Goal: Task Accomplishment & Management: Manage account settings

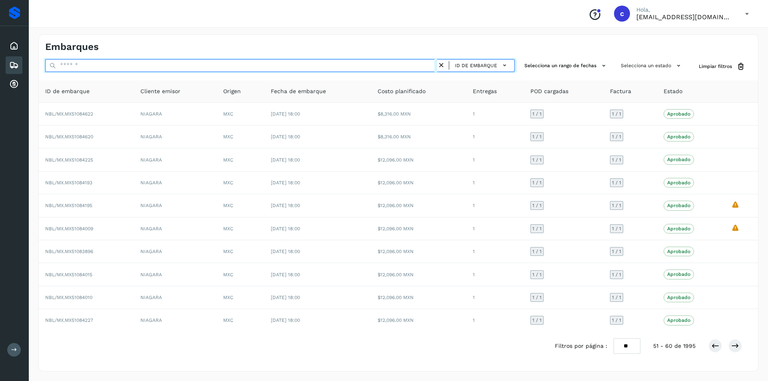
click at [331, 67] on input "text" at bounding box center [241, 65] width 392 height 13
type input "****"
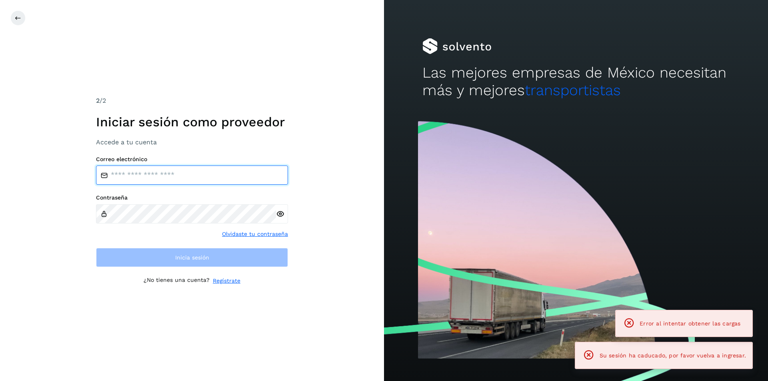
type input "**********"
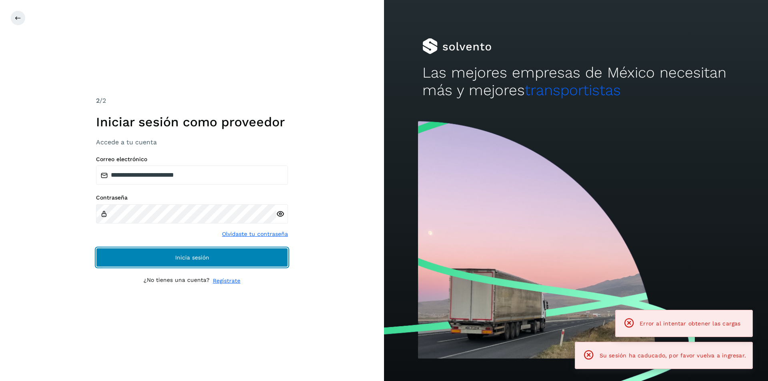
click at [188, 258] on span "Inicia sesión" at bounding box center [192, 258] width 34 height 6
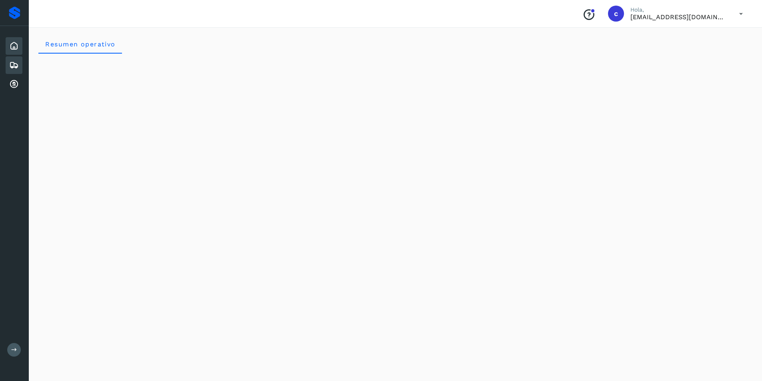
click at [19, 64] on div "Embarques" at bounding box center [14, 65] width 17 height 18
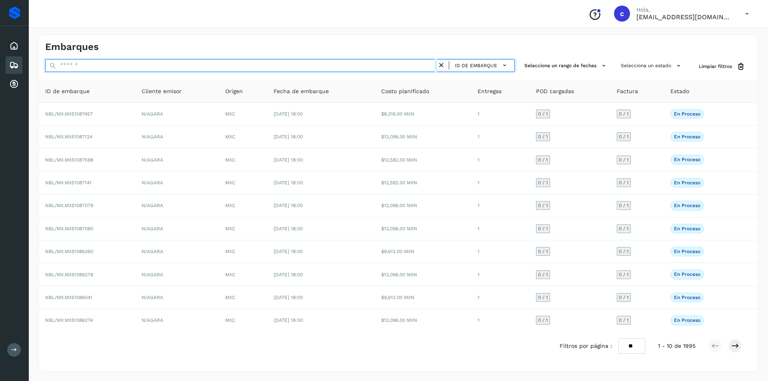
click at [146, 61] on input "text" at bounding box center [241, 65] width 392 height 13
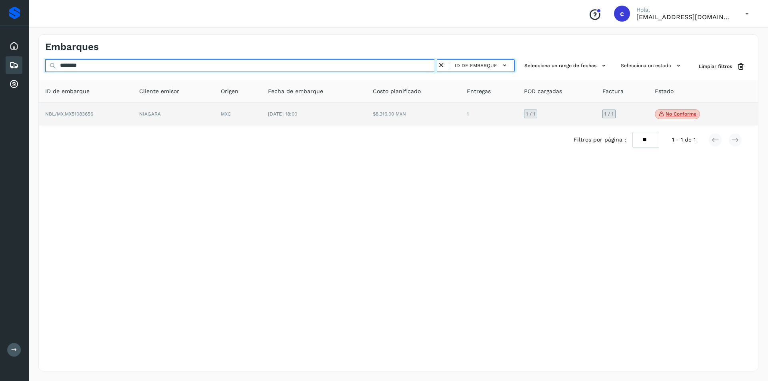
type input "********"
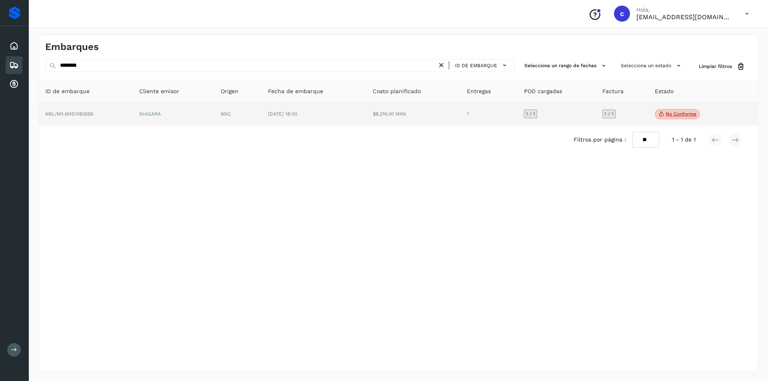
click at [377, 123] on td "$8,316.00 MXN" at bounding box center [413, 114] width 94 height 23
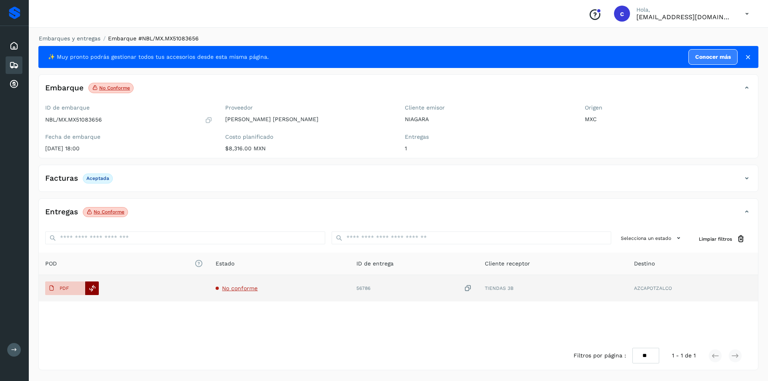
click at [89, 288] on icon at bounding box center [92, 288] width 7 height 7
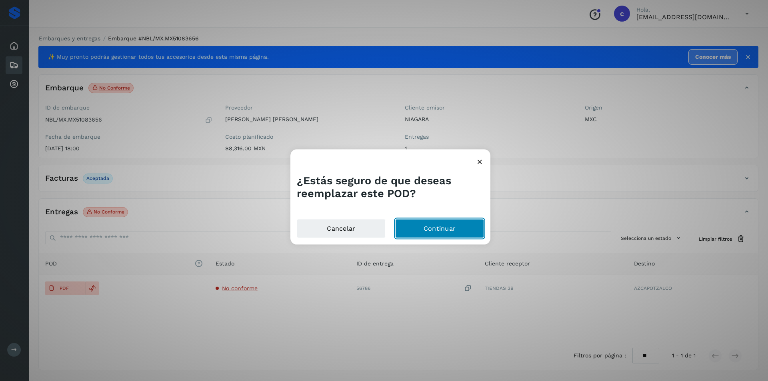
click at [405, 224] on button "Continuar" at bounding box center [439, 228] width 89 height 19
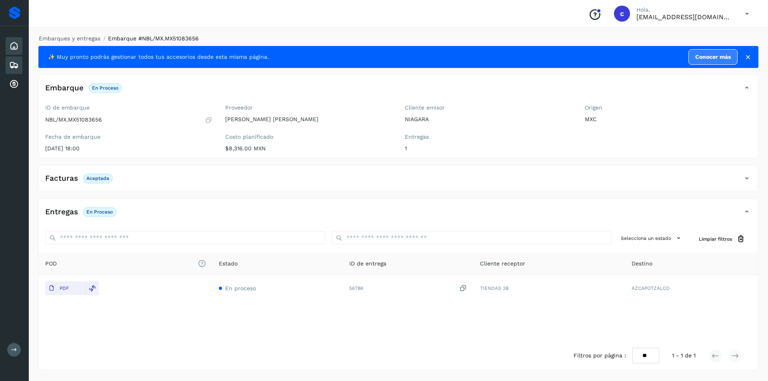
click at [14, 45] on icon at bounding box center [14, 46] width 10 height 10
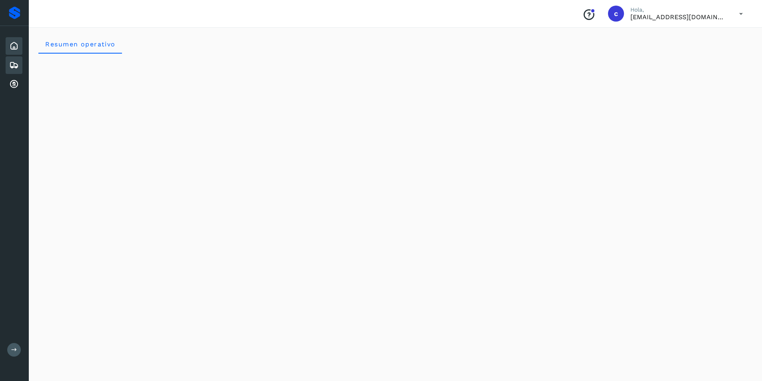
click at [16, 58] on div "Embarques" at bounding box center [14, 65] width 17 height 18
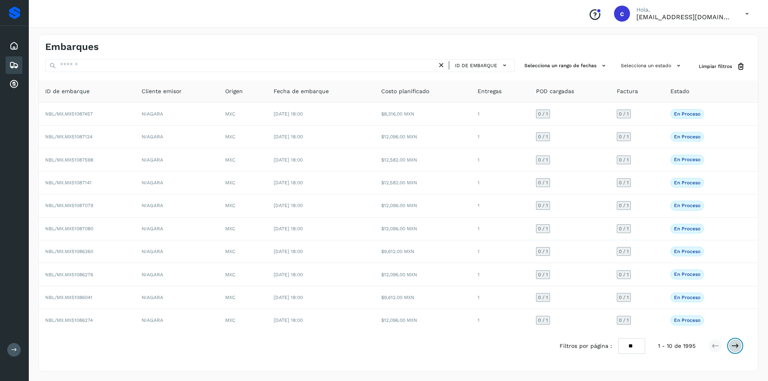
click at [739, 345] on icon at bounding box center [735, 346] width 8 height 8
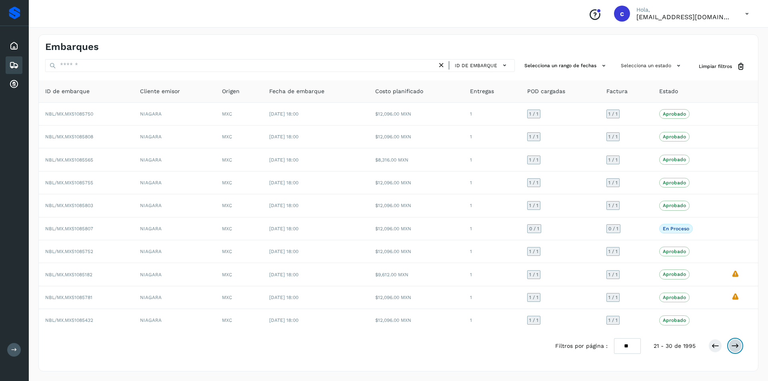
click at [739, 345] on icon at bounding box center [735, 346] width 8 height 8
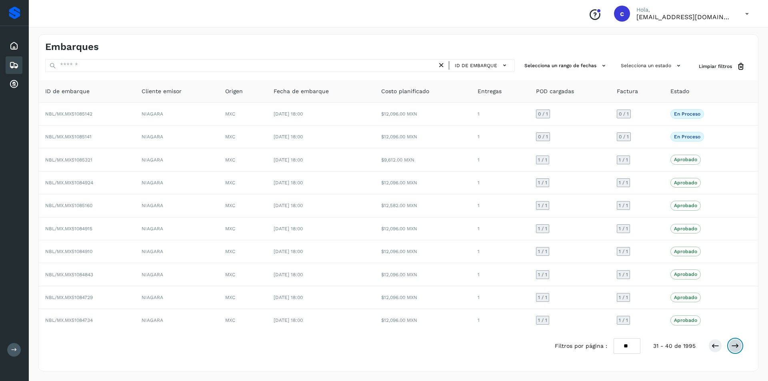
click at [739, 345] on icon at bounding box center [735, 346] width 8 height 8
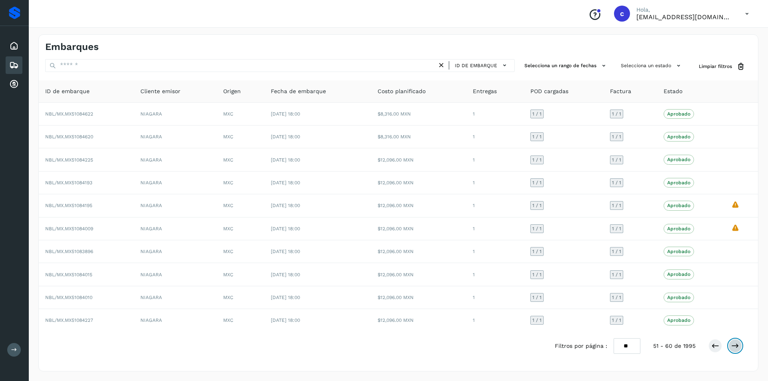
click at [739, 345] on icon at bounding box center [735, 346] width 8 height 8
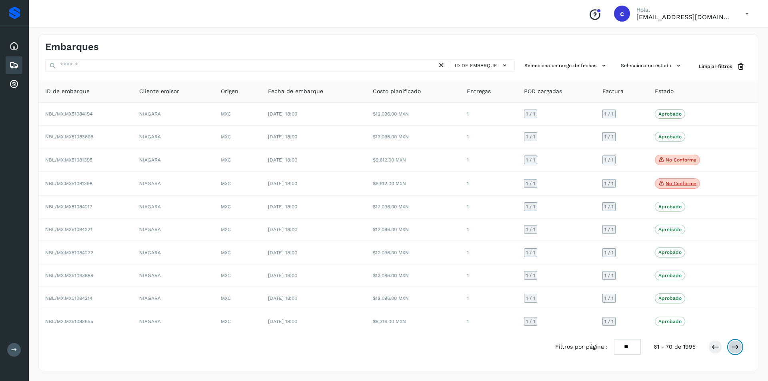
click at [739, 345] on icon at bounding box center [735, 347] width 8 height 8
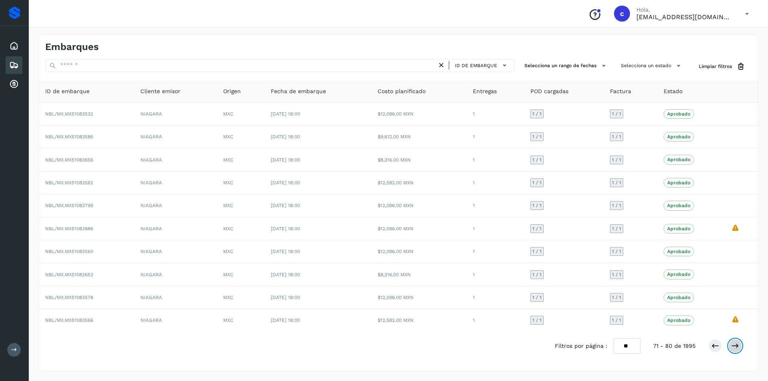
click at [739, 345] on icon at bounding box center [735, 346] width 8 height 8
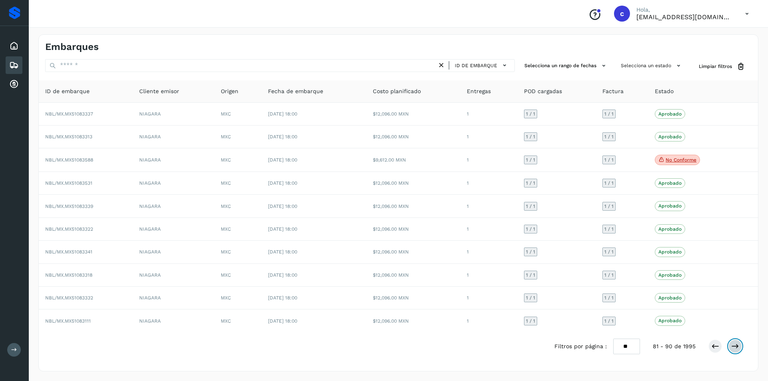
click at [739, 345] on icon at bounding box center [735, 346] width 8 height 8
click at [739, 345] on icon at bounding box center [735, 347] width 8 height 8
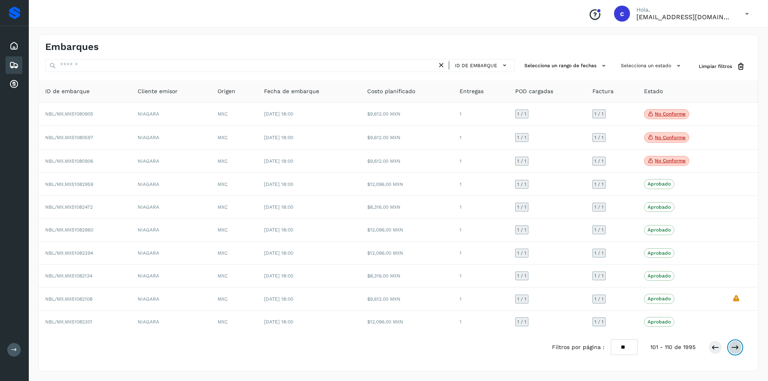
click at [739, 345] on icon at bounding box center [735, 347] width 8 height 8
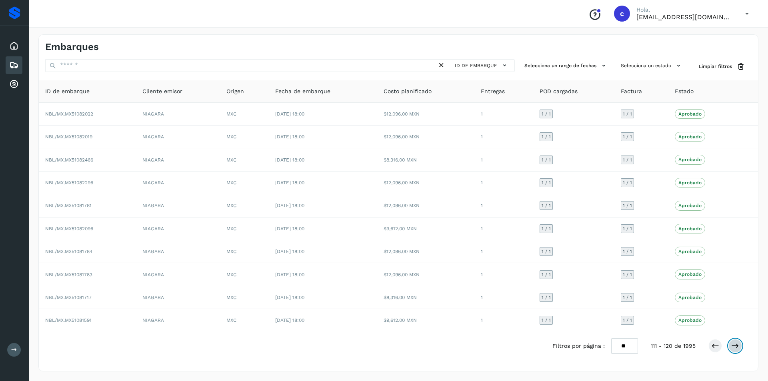
click at [739, 345] on icon at bounding box center [735, 346] width 8 height 8
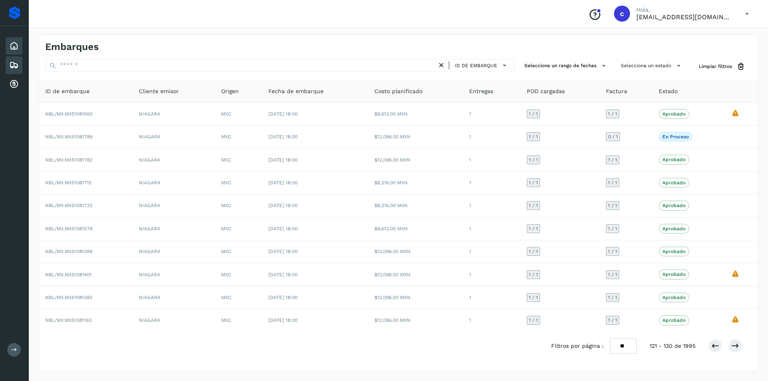
click at [10, 45] on icon at bounding box center [14, 46] width 10 height 10
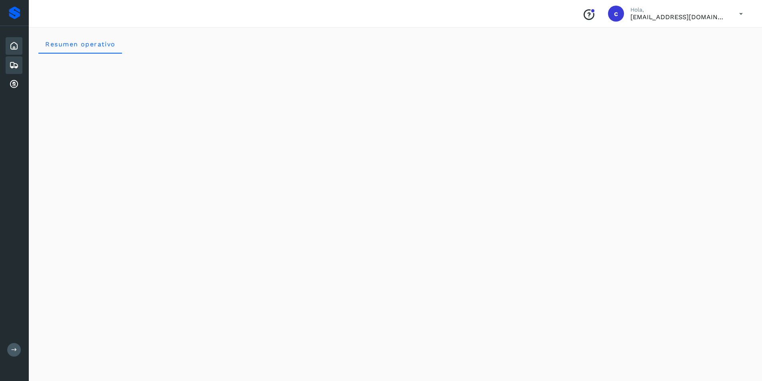
click at [14, 59] on div "Embarques" at bounding box center [14, 65] width 17 height 18
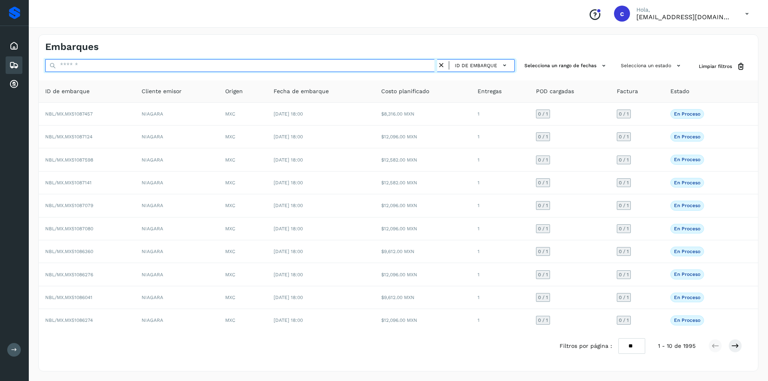
click at [85, 62] on input "text" at bounding box center [241, 65] width 392 height 13
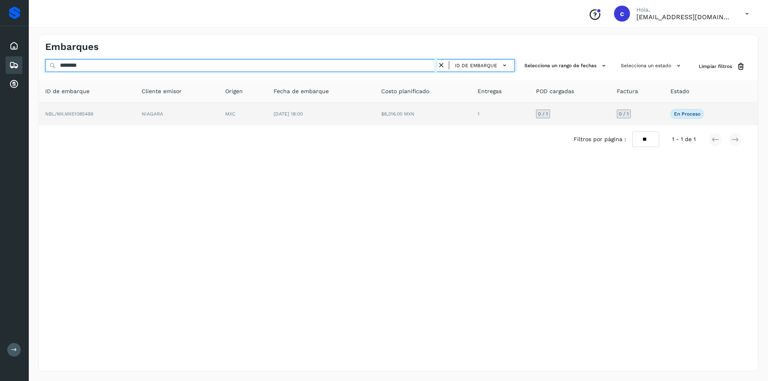
type input "********"
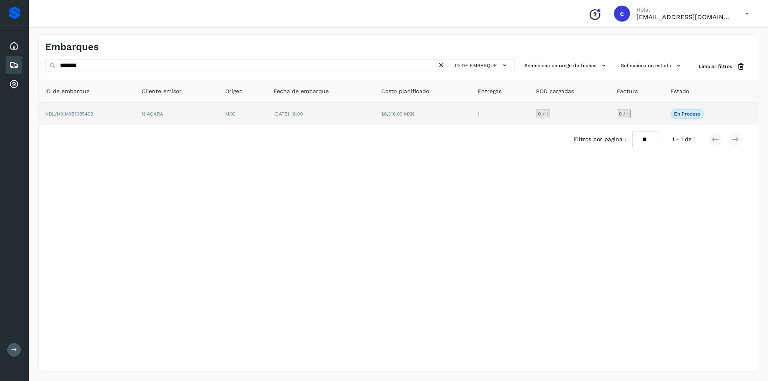
click at [114, 108] on td "NBL/MX.MX51085499" at bounding box center [87, 114] width 96 height 22
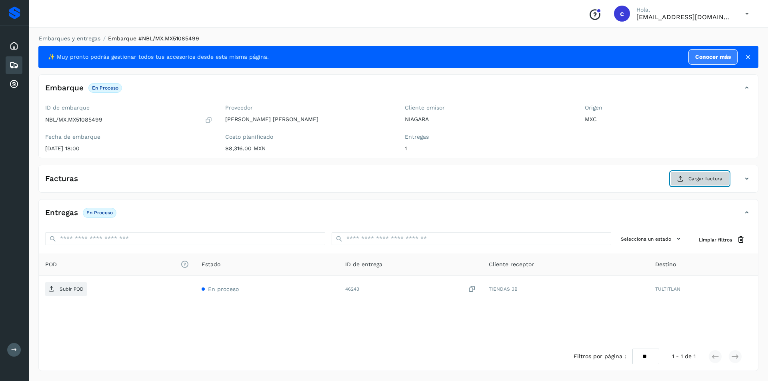
click at [674, 176] on button "Cargar factura" at bounding box center [699, 179] width 59 height 14
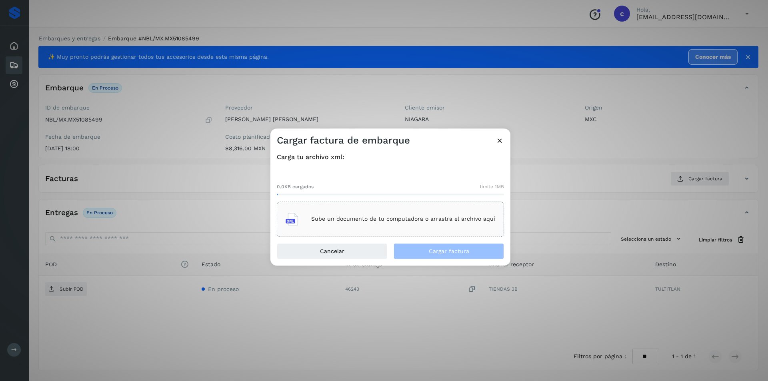
click at [478, 212] on div "Sube un documento de tu computadora o arrastra el archivo aquí" at bounding box center [391, 219] width 210 height 22
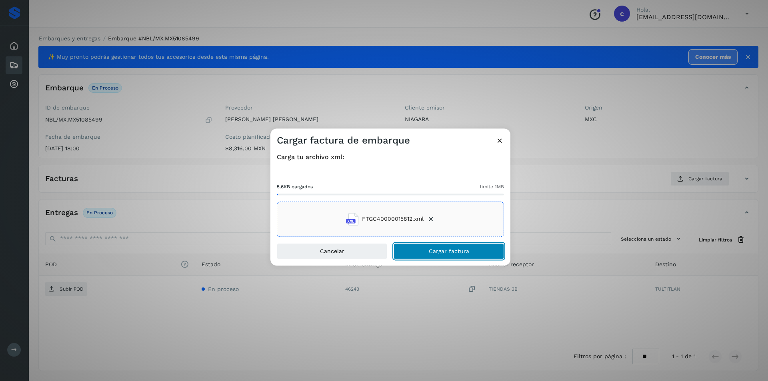
click at [476, 258] on button "Cargar factura" at bounding box center [448, 251] width 110 height 16
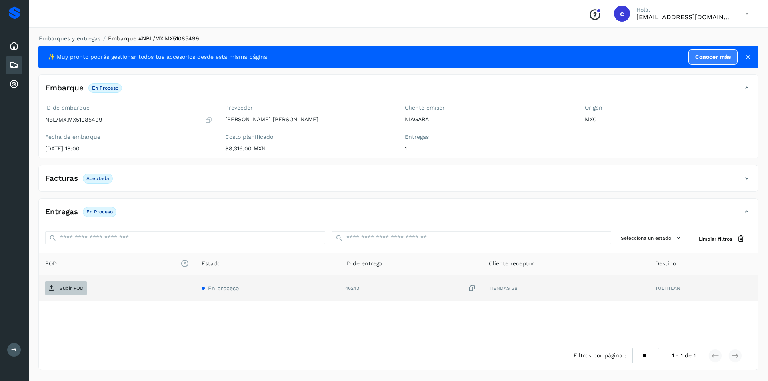
click at [60, 283] on span "Subir POD" at bounding box center [66, 288] width 42 height 13
click at [58, 284] on span "PDF" at bounding box center [58, 288] width 27 height 13
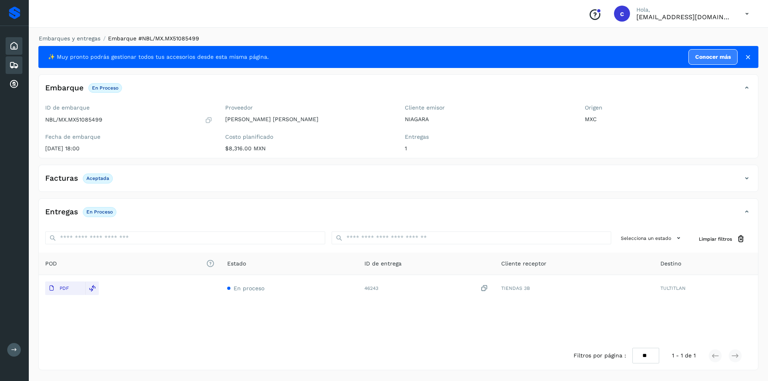
click at [17, 46] on icon at bounding box center [14, 46] width 10 height 10
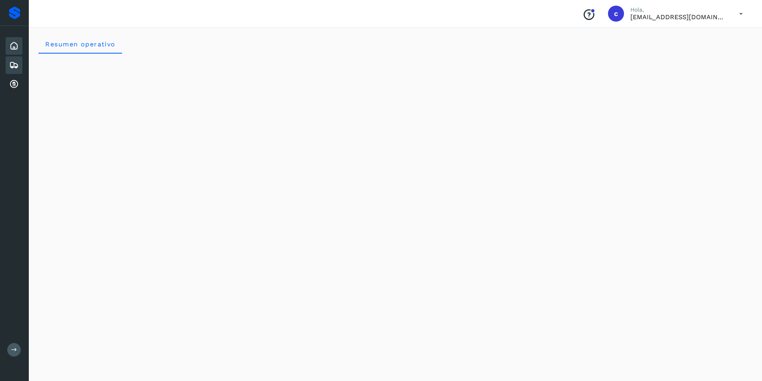
click at [6, 63] on div "Embarques" at bounding box center [14, 65] width 17 height 18
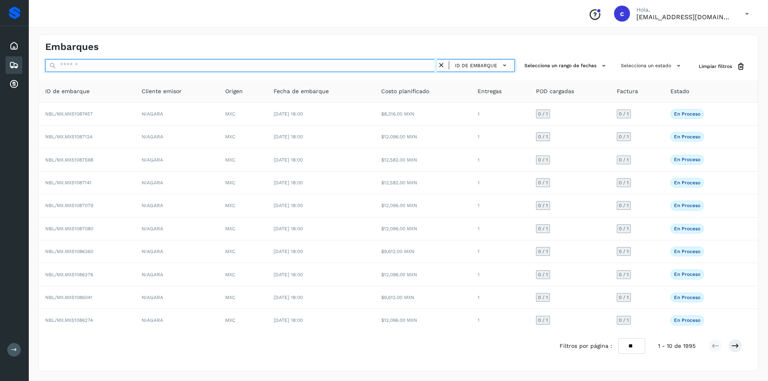
click at [209, 63] on input "text" at bounding box center [241, 65] width 392 height 13
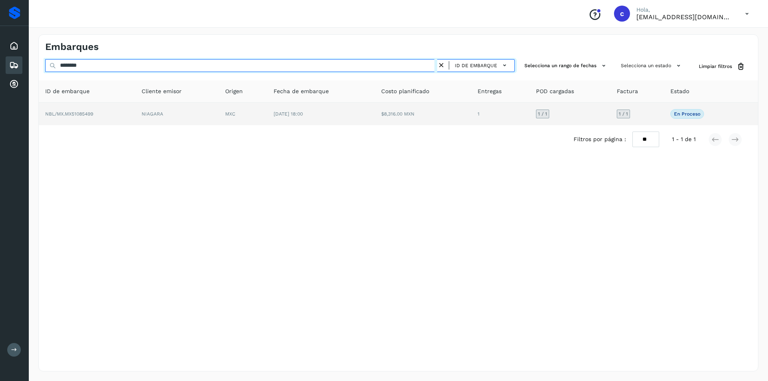
type input "********"
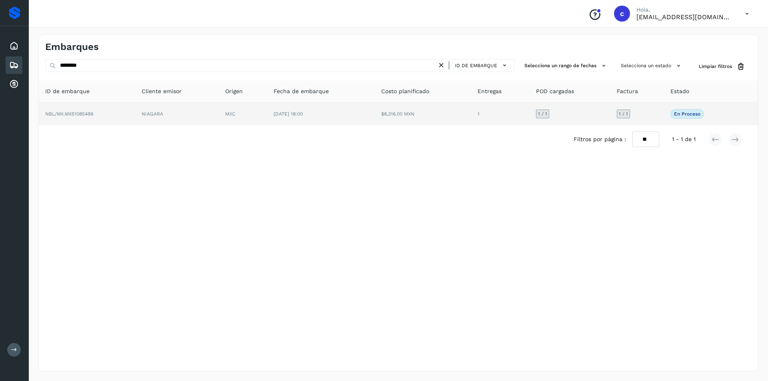
click at [173, 116] on td "NIAGARA" at bounding box center [177, 114] width 84 height 22
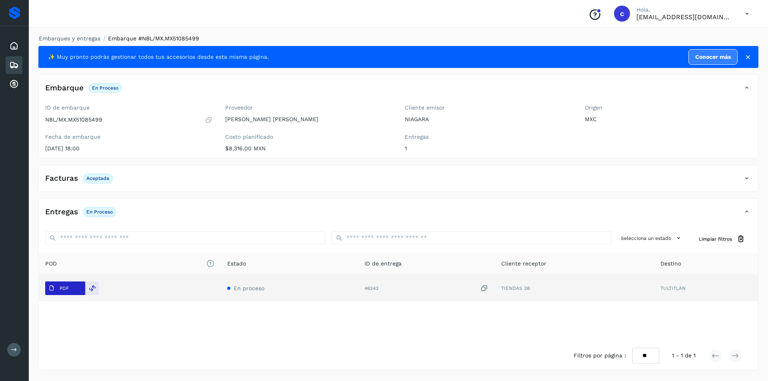
click at [72, 288] on button "PDF" at bounding box center [65, 289] width 40 height 14
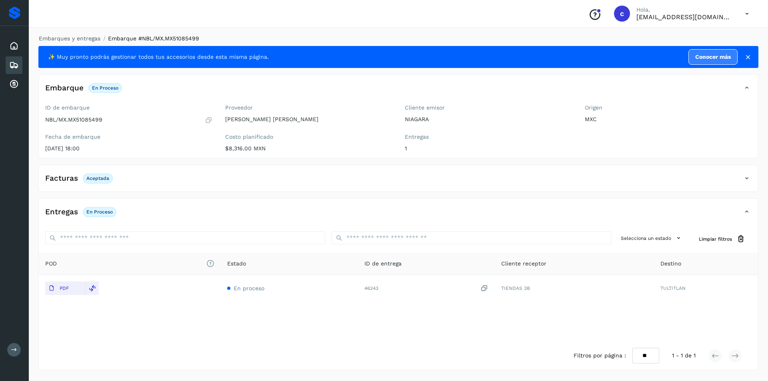
click at [14, 64] on icon at bounding box center [14, 65] width 10 height 10
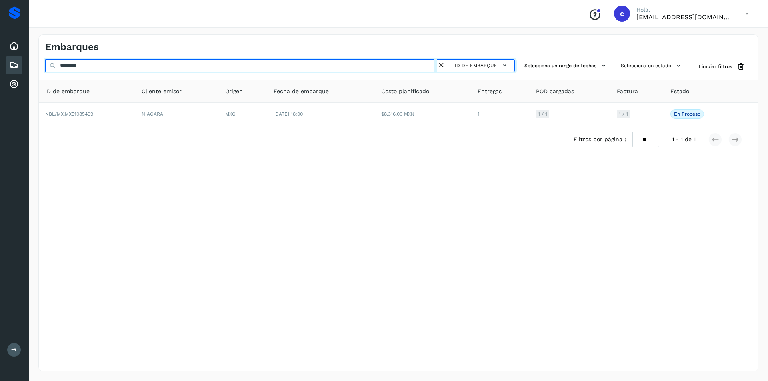
click at [138, 67] on input "********" at bounding box center [241, 65] width 392 height 13
type input "*"
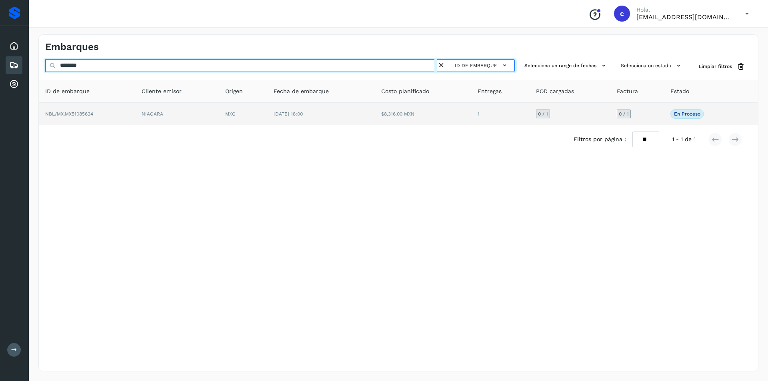
type input "********"
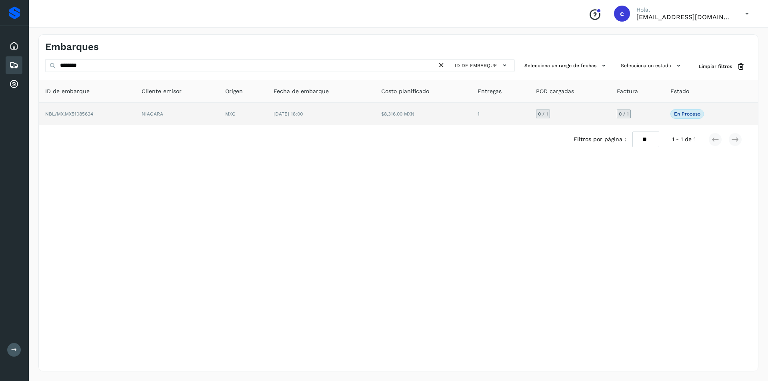
click at [141, 107] on td "NIAGARA" at bounding box center [177, 114] width 84 height 22
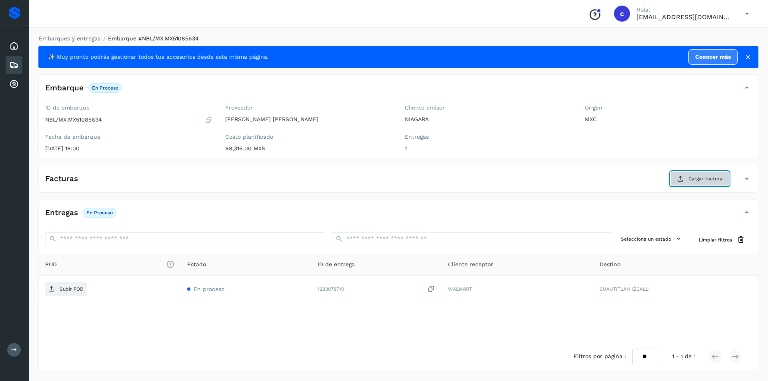
click at [709, 182] on span "Cargar factura" at bounding box center [705, 178] width 34 height 7
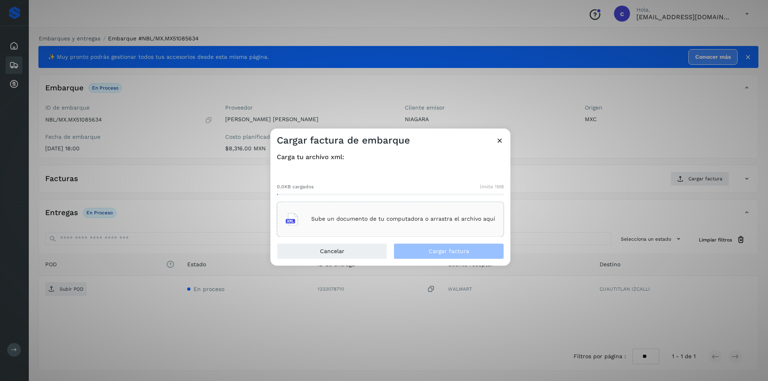
click at [341, 218] on p "Sube un documento de tu computadora o arrastra el archivo aquí" at bounding box center [403, 219] width 184 height 7
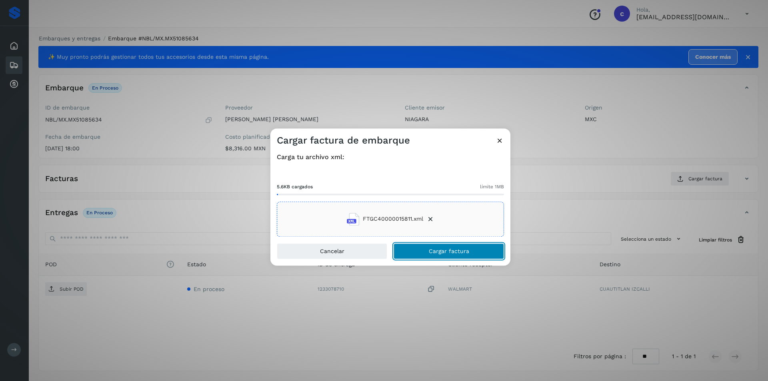
click at [480, 255] on button "Cargar factura" at bounding box center [448, 251] width 110 height 16
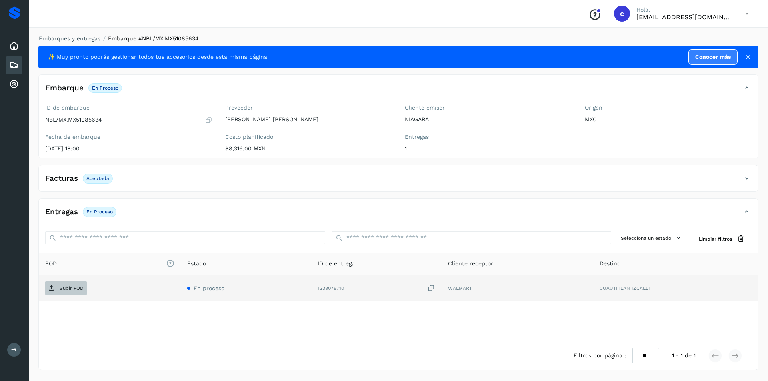
click at [57, 287] on span "Subir POD" at bounding box center [66, 288] width 42 height 13
click at [60, 286] on p "PDF" at bounding box center [64, 289] width 9 height 6
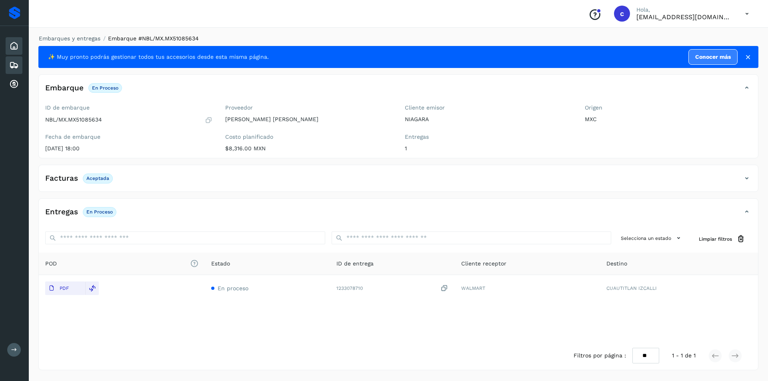
click at [17, 47] on icon at bounding box center [14, 46] width 10 height 10
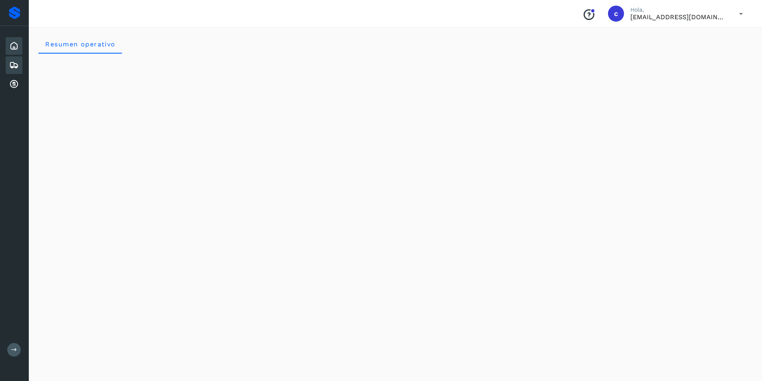
click at [20, 65] on div "Embarques" at bounding box center [14, 65] width 17 height 18
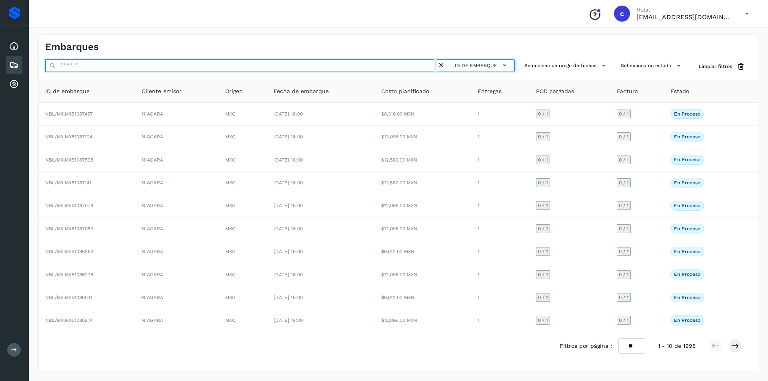
click at [371, 70] on input "text" at bounding box center [241, 65] width 392 height 13
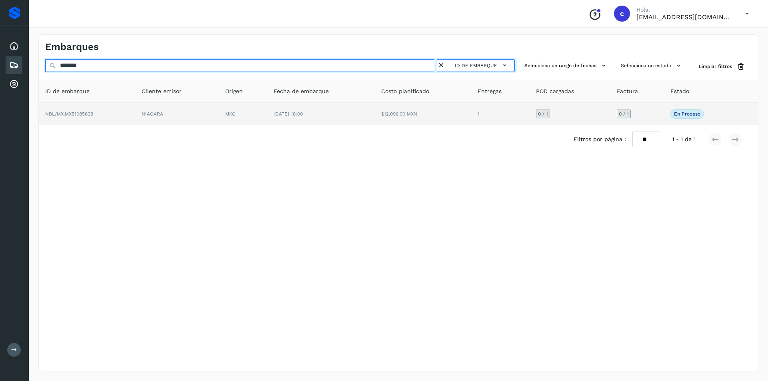
type input "********"
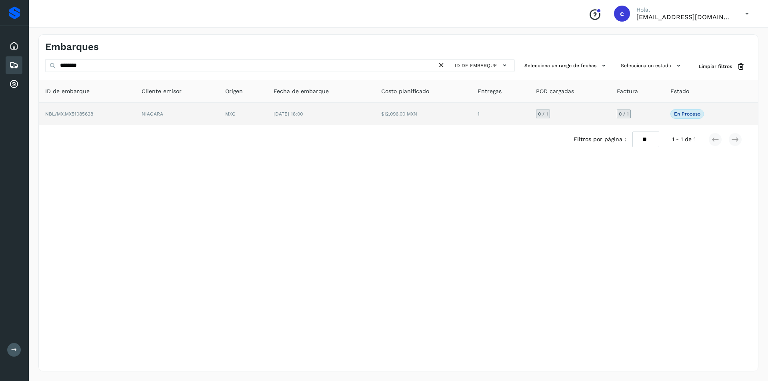
click at [282, 121] on td "[DATE] 18:00" at bounding box center [321, 114] width 108 height 22
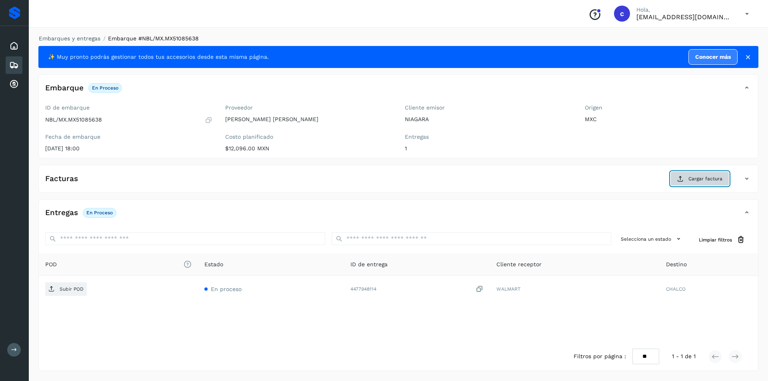
click at [697, 176] on span "Cargar factura" at bounding box center [705, 178] width 34 height 7
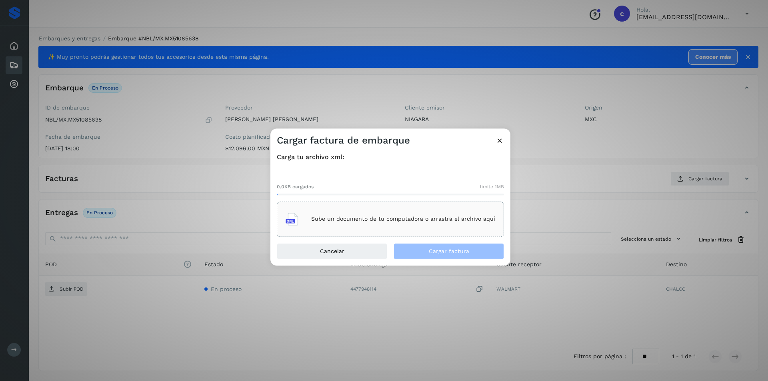
click at [389, 218] on p "Sube un documento de tu computadora o arrastra el archivo aquí" at bounding box center [403, 219] width 184 height 7
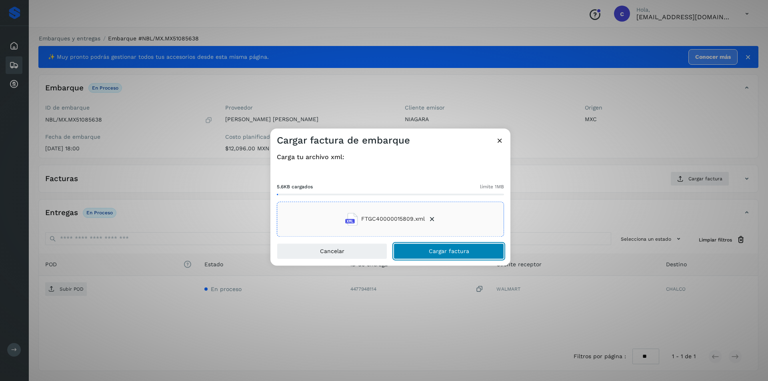
click at [463, 245] on button "Cargar factura" at bounding box center [448, 251] width 110 height 16
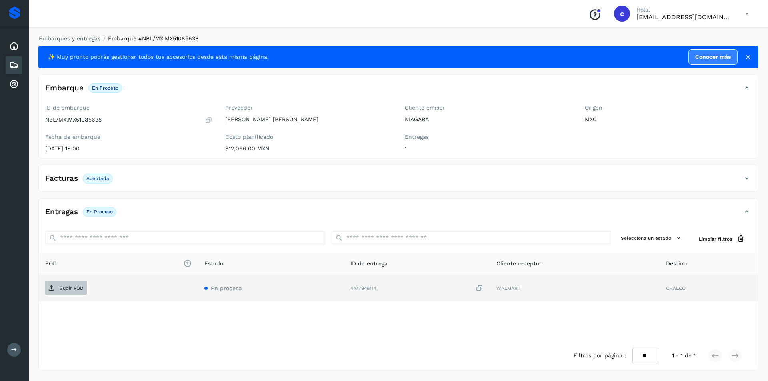
click at [62, 289] on p "Subir POD" at bounding box center [72, 289] width 24 height 6
click at [63, 290] on p "PDF" at bounding box center [64, 289] width 9 height 6
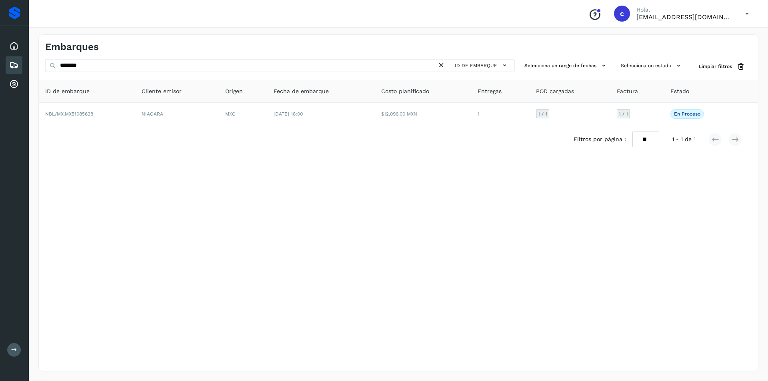
drag, startPoint x: 447, startPoint y: 64, endPoint x: 442, endPoint y: 64, distance: 4.5
click at [446, 64] on div "ID de embarque" at bounding box center [476, 65] width 78 height 13
click at [442, 64] on icon at bounding box center [441, 65] width 8 height 8
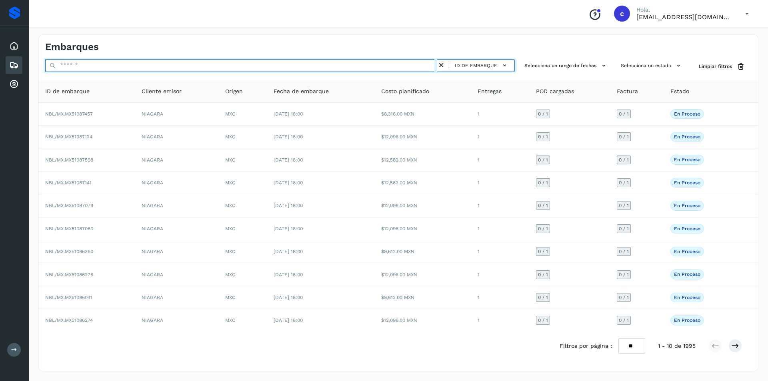
click at [391, 66] on input "text" at bounding box center [241, 65] width 392 height 13
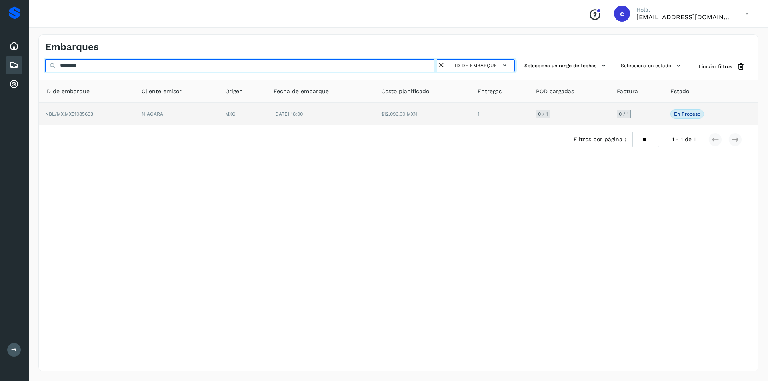
type input "********"
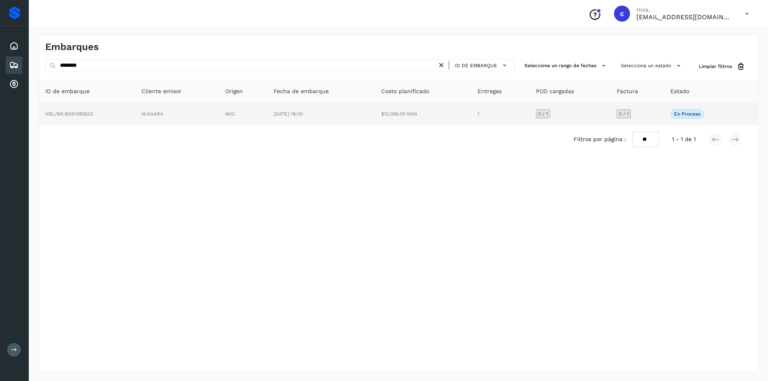
click at [303, 112] on span "[DATE] 18:00" at bounding box center [288, 114] width 29 height 6
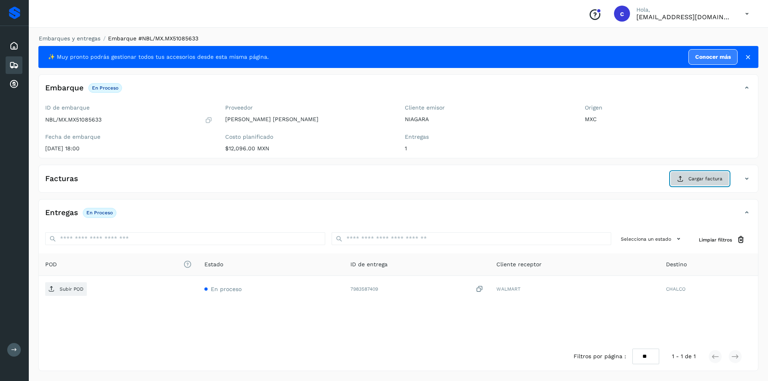
click at [705, 180] on span "Cargar factura" at bounding box center [705, 178] width 34 height 7
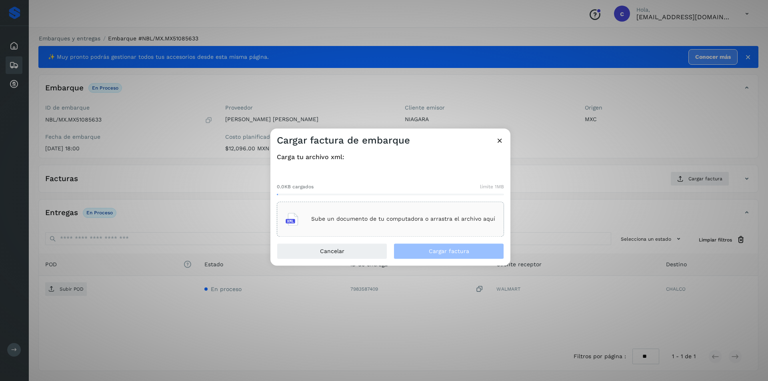
click at [486, 223] on div "Sube un documento de tu computadora o arrastra el archivo aquí" at bounding box center [391, 219] width 210 height 22
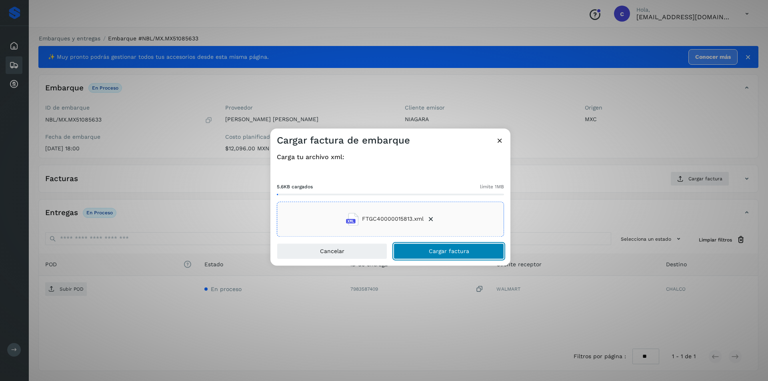
click at [493, 255] on button "Cargar factura" at bounding box center [448, 251] width 110 height 16
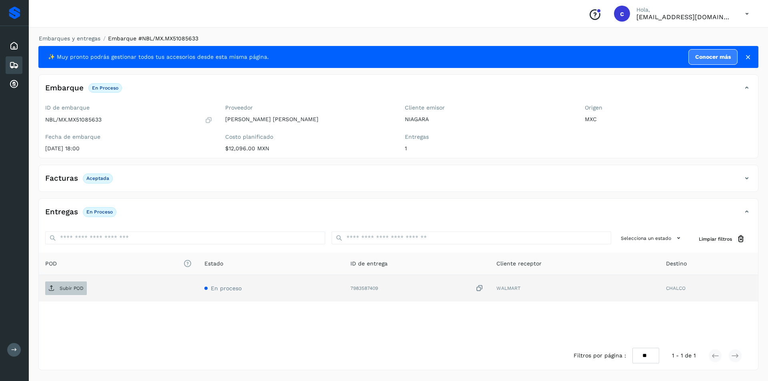
click at [54, 288] on icon at bounding box center [51, 288] width 6 height 6
click at [52, 282] on span "PDF" at bounding box center [58, 288] width 27 height 13
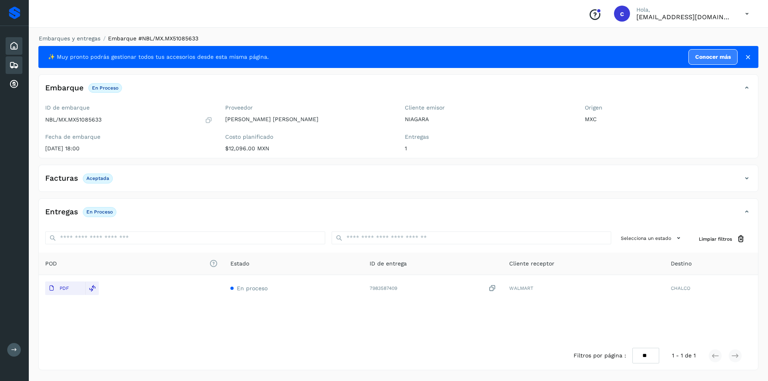
click at [16, 41] on icon at bounding box center [14, 46] width 10 height 10
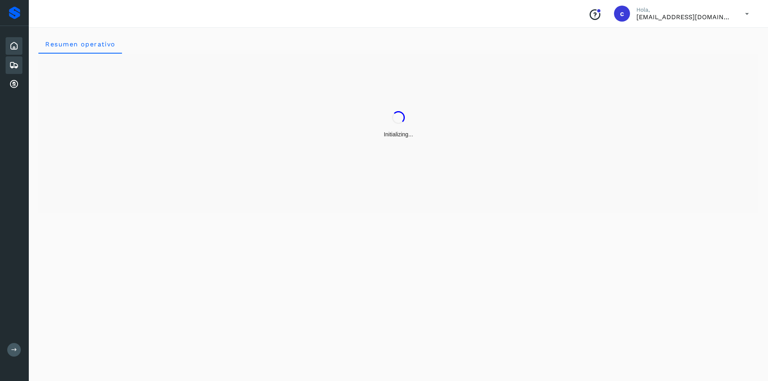
click at [8, 65] on div "Embarques" at bounding box center [14, 65] width 17 height 18
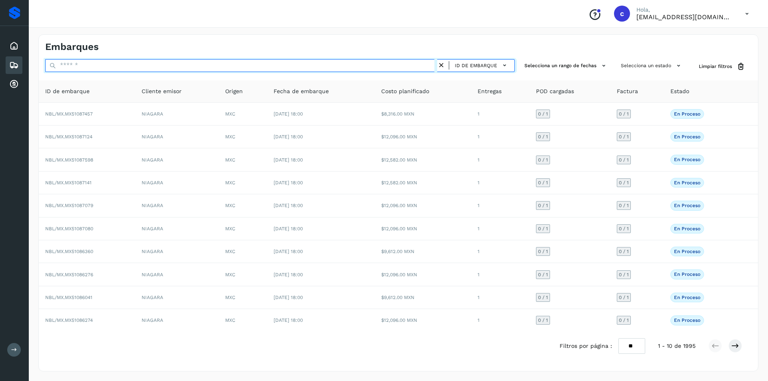
click at [288, 66] on input "text" at bounding box center [241, 65] width 392 height 13
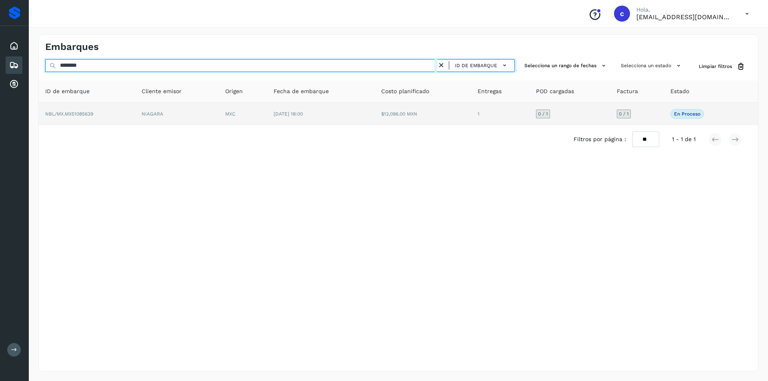
type input "********"
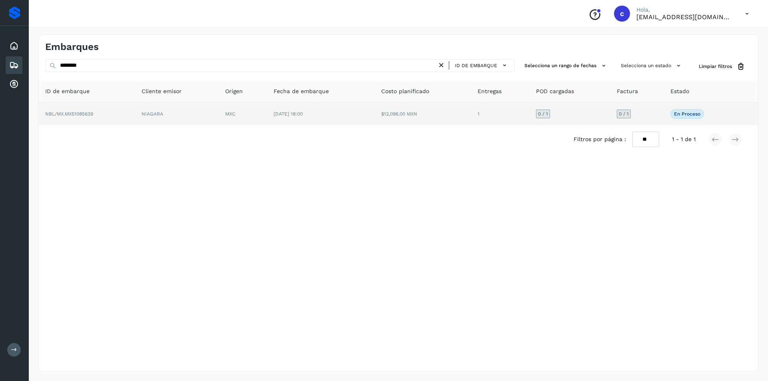
click at [254, 118] on td "MXC" at bounding box center [243, 114] width 48 height 22
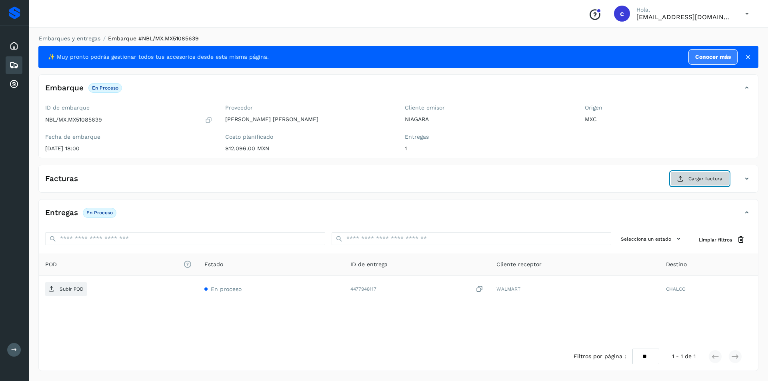
click at [702, 177] on span "Cargar factura" at bounding box center [705, 178] width 34 height 7
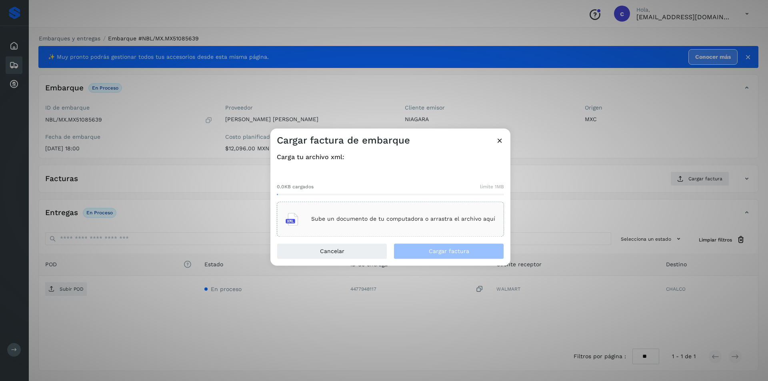
click at [473, 217] on p "Sube un documento de tu computadora o arrastra el archivo aquí" at bounding box center [403, 219] width 184 height 7
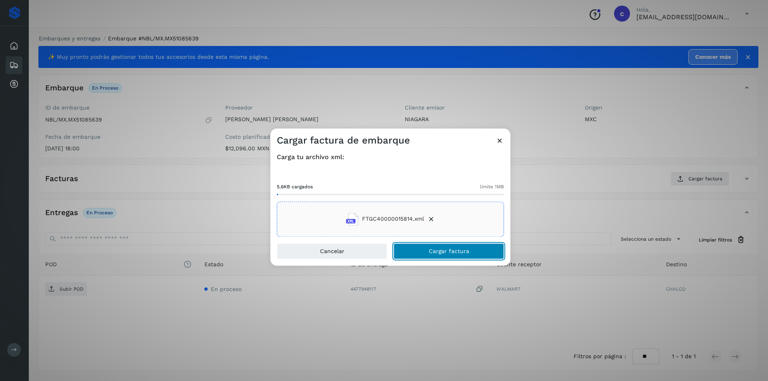
click at [454, 251] on span "Cargar factura" at bounding box center [449, 251] width 40 height 6
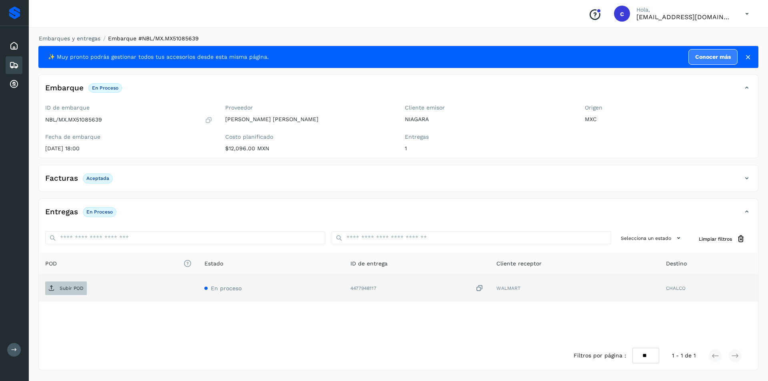
click at [58, 292] on span "Subir POD" at bounding box center [66, 288] width 42 height 13
click at [78, 290] on button "PDF" at bounding box center [65, 289] width 40 height 14
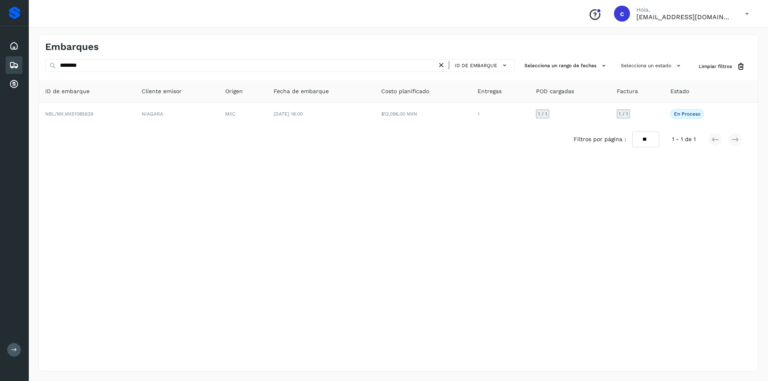
click at [445, 64] on icon at bounding box center [441, 65] width 8 height 8
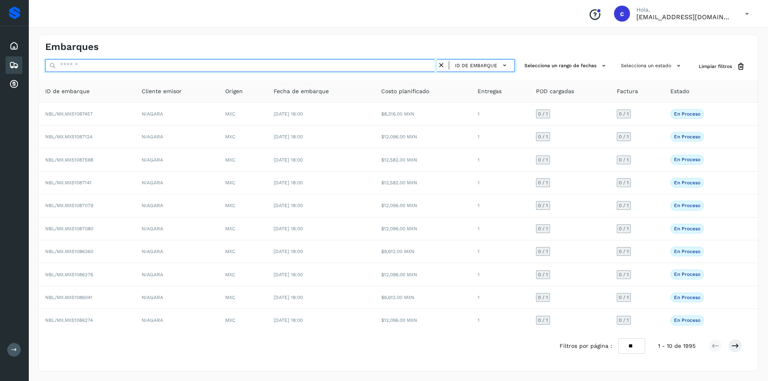
click at [375, 71] on input "text" at bounding box center [241, 65] width 392 height 13
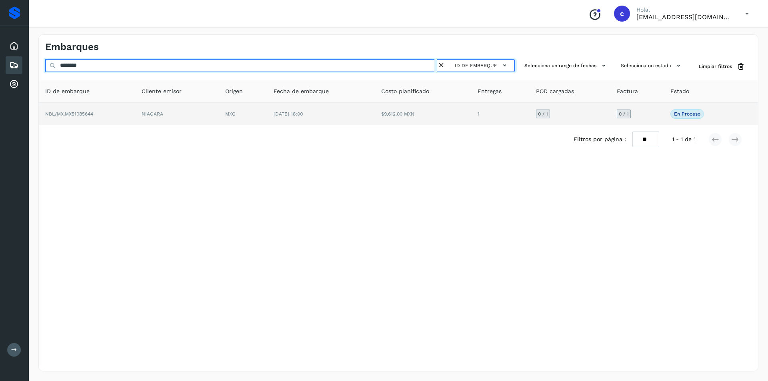
type input "********"
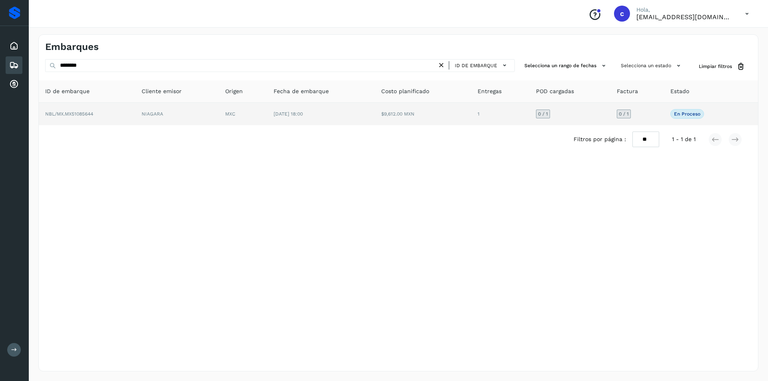
click at [405, 112] on td "$9,612.00 MXN" at bounding box center [423, 114] width 96 height 22
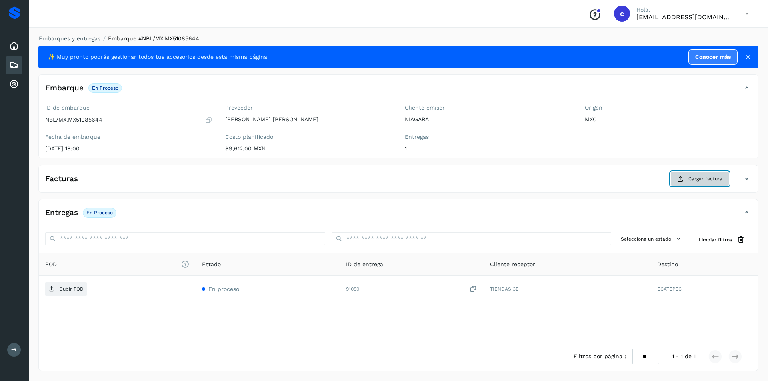
click at [690, 182] on span "Cargar factura" at bounding box center [705, 178] width 34 height 7
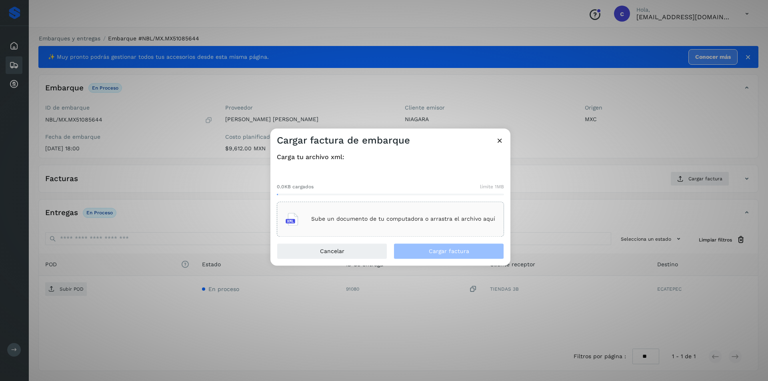
click at [328, 216] on p "Sube un documento de tu computadora o arrastra el archivo aquí" at bounding box center [403, 219] width 184 height 7
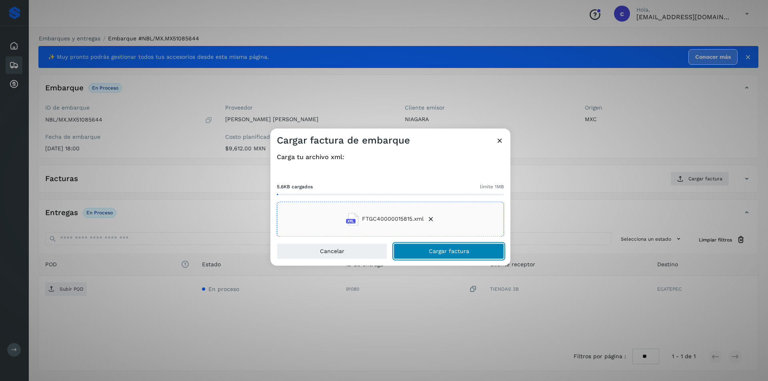
click at [431, 252] on span "Cargar factura" at bounding box center [449, 251] width 40 height 6
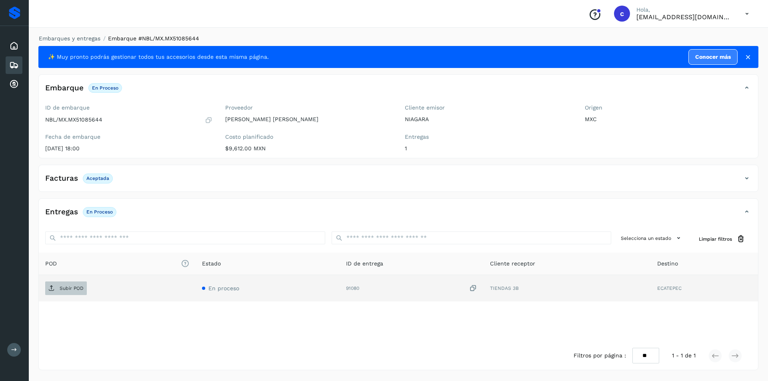
click at [77, 286] on p "Subir POD" at bounding box center [72, 289] width 24 height 6
click at [62, 282] on span "PDF" at bounding box center [58, 288] width 27 height 13
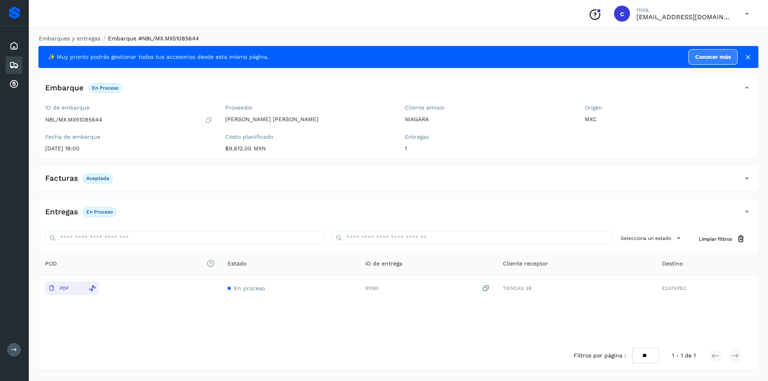
click at [10, 58] on div "Embarques" at bounding box center [14, 65] width 17 height 18
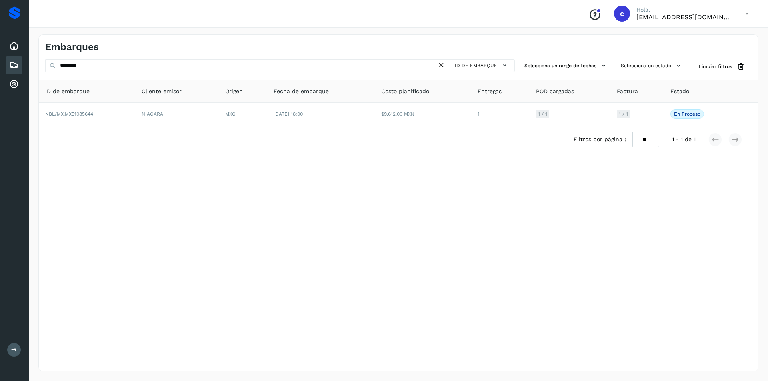
click at [442, 63] on icon at bounding box center [441, 65] width 8 height 8
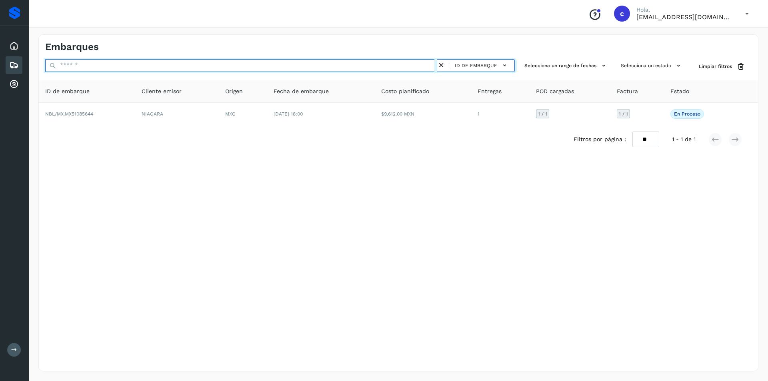
click at [339, 65] on input "text" at bounding box center [241, 65] width 392 height 13
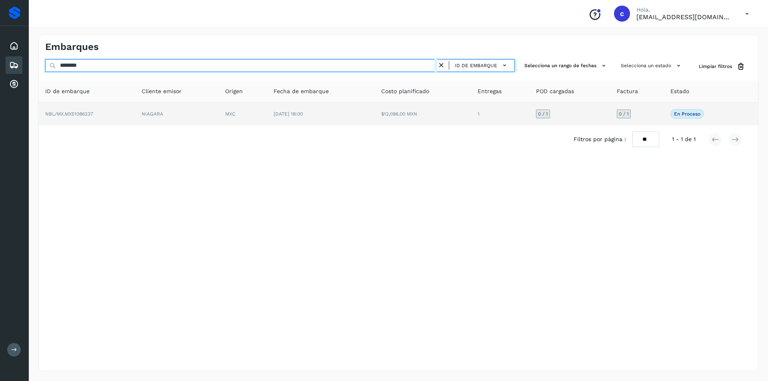
type input "********"
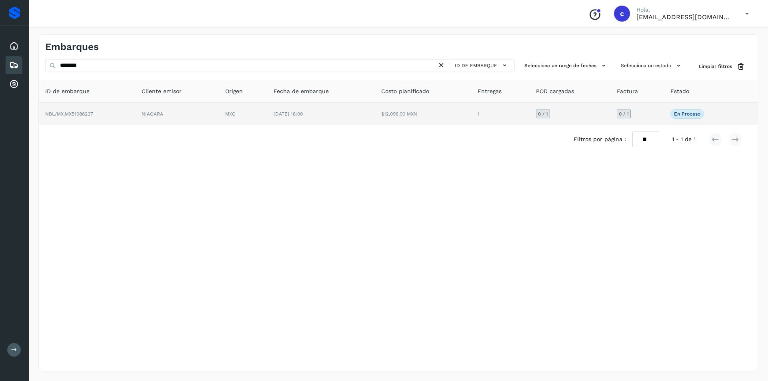
click at [301, 108] on td "[DATE] 18:00" at bounding box center [321, 114] width 108 height 22
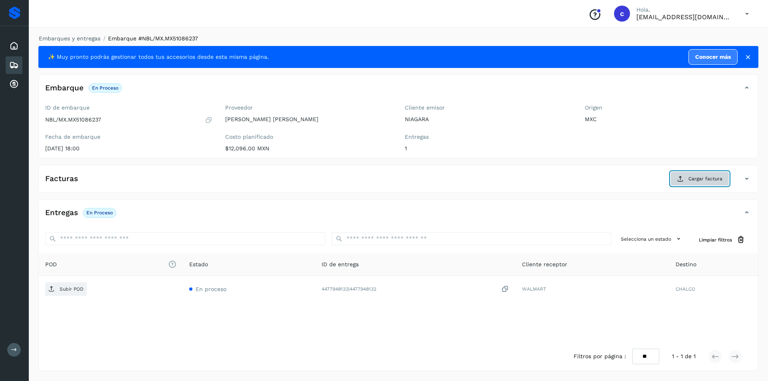
click at [689, 179] on span "Cargar factura" at bounding box center [705, 178] width 34 height 7
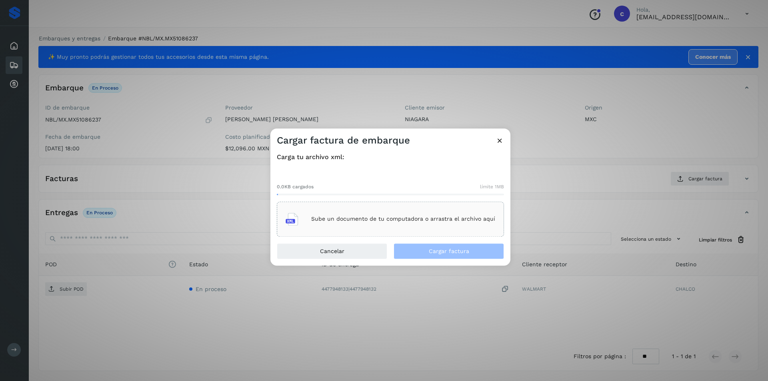
click at [451, 227] on div "Sube un documento de tu computadora o arrastra el archivo aquí" at bounding box center [391, 219] width 210 height 22
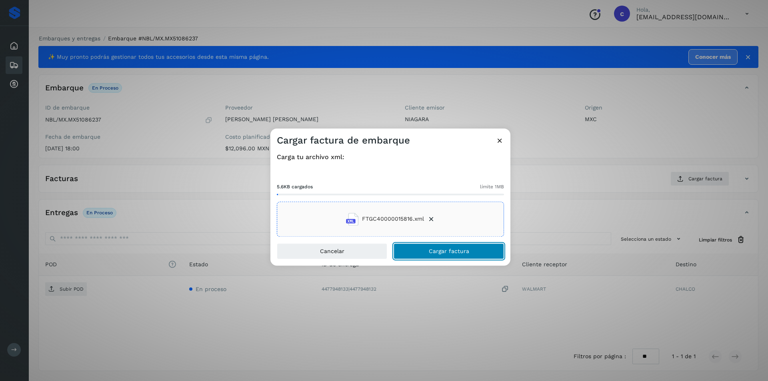
click at [484, 250] on button "Cargar factura" at bounding box center [448, 251] width 110 height 16
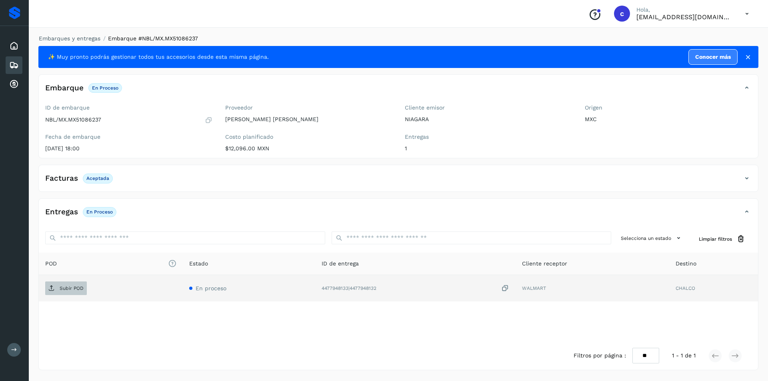
click at [66, 290] on p "Subir POD" at bounding box center [72, 289] width 24 height 6
click at [49, 286] on icon at bounding box center [51, 288] width 6 height 6
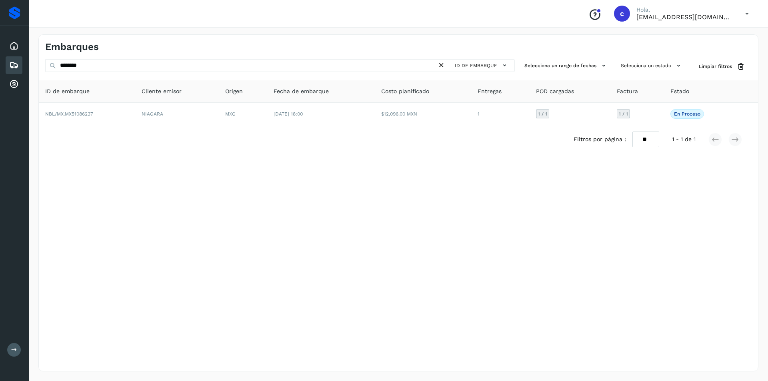
click at [442, 66] on icon at bounding box center [441, 65] width 8 height 8
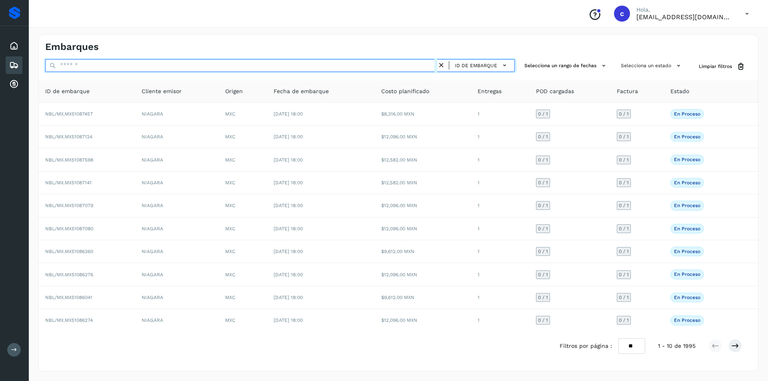
click at [408, 66] on input "text" at bounding box center [241, 65] width 392 height 13
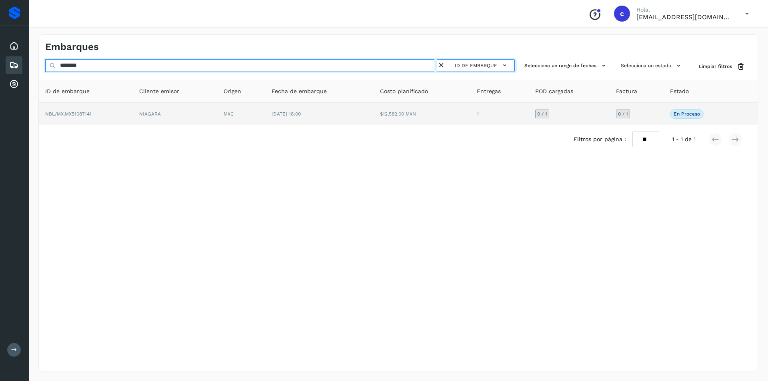
type input "********"
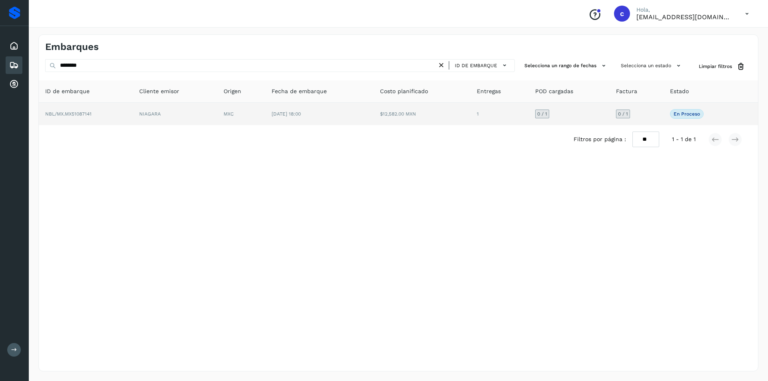
click at [338, 109] on td "[DATE] 18:00" at bounding box center [319, 114] width 108 height 22
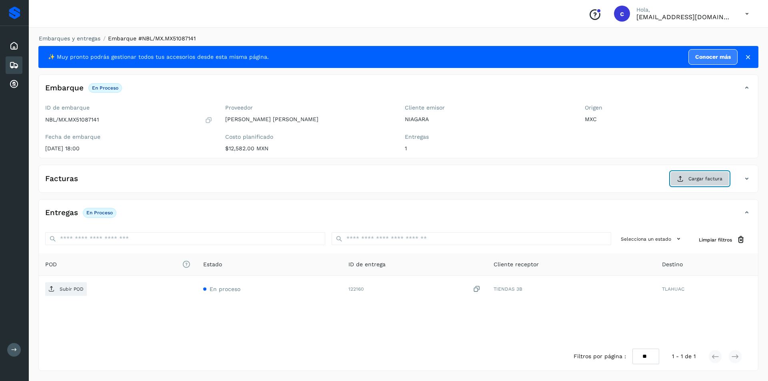
click at [679, 177] on icon at bounding box center [680, 179] width 6 height 6
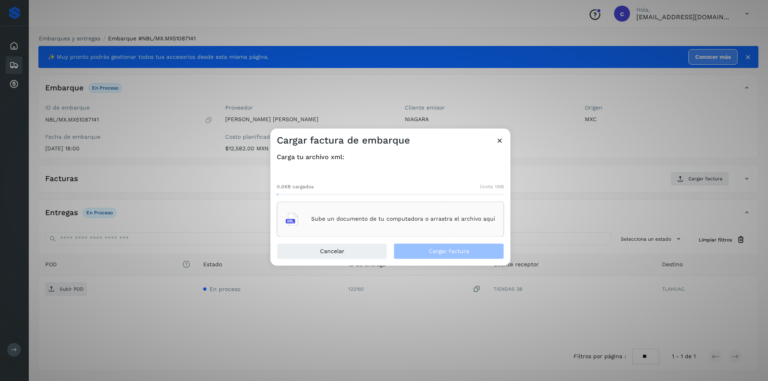
click at [447, 212] on div "Sube un documento de tu computadora o arrastra el archivo aquí" at bounding box center [391, 219] width 210 height 22
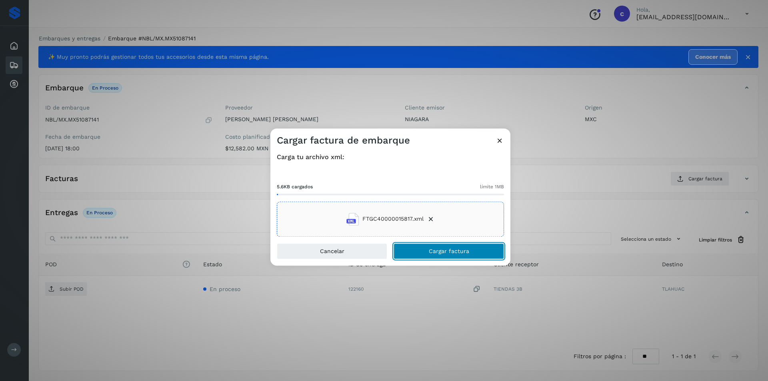
click at [466, 257] on button "Cargar factura" at bounding box center [448, 251] width 110 height 16
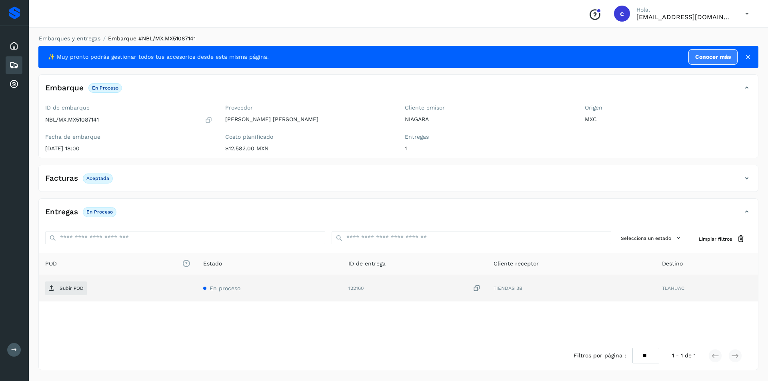
click at [75, 280] on td "Subir POD" at bounding box center [118, 288] width 158 height 26
click at [70, 288] on p "Subir POD" at bounding box center [72, 289] width 24 height 6
click at [73, 287] on button "PDF" at bounding box center [65, 289] width 40 height 14
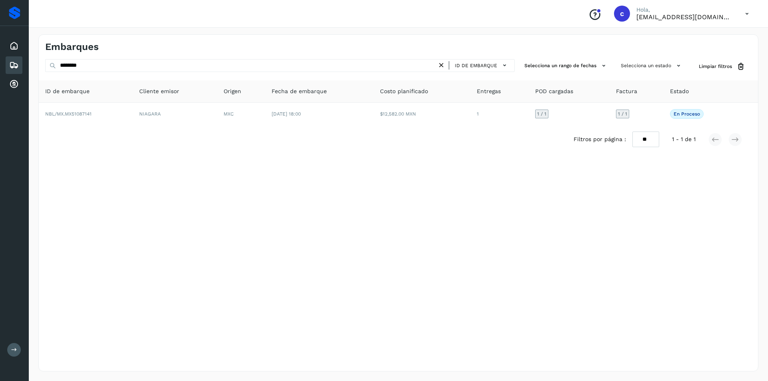
click at [442, 64] on icon at bounding box center [441, 65] width 8 height 8
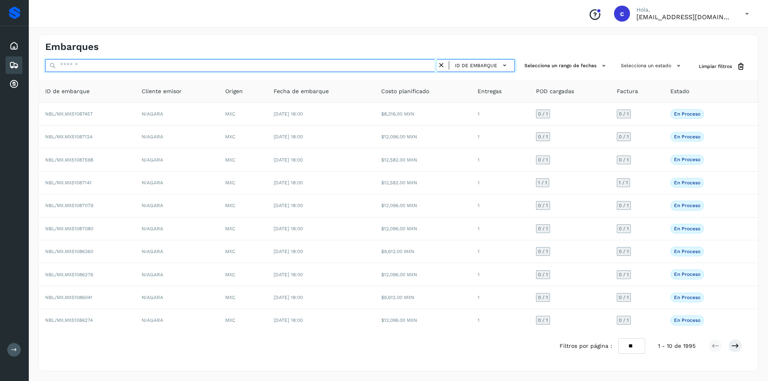
click at [374, 63] on input "text" at bounding box center [241, 65] width 392 height 13
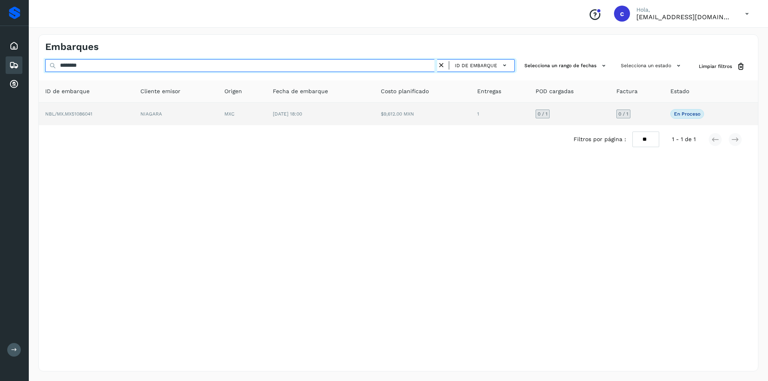
type input "********"
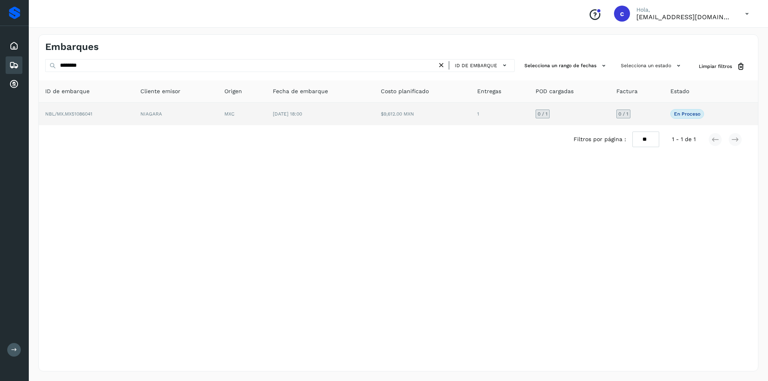
click at [373, 113] on td "[DATE] 18:00" at bounding box center [320, 114] width 108 height 22
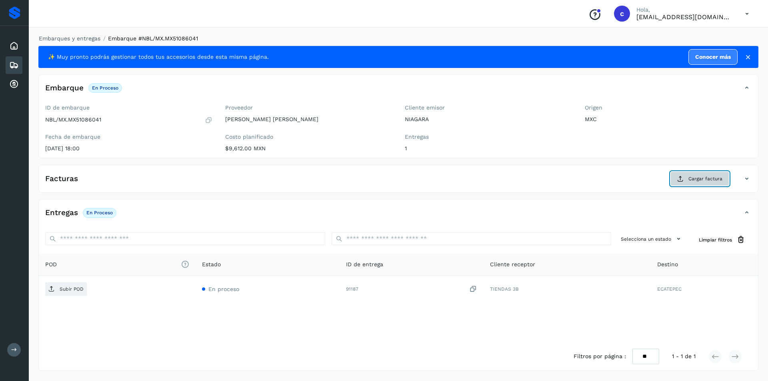
click at [713, 182] on span "Cargar factura" at bounding box center [705, 178] width 34 height 7
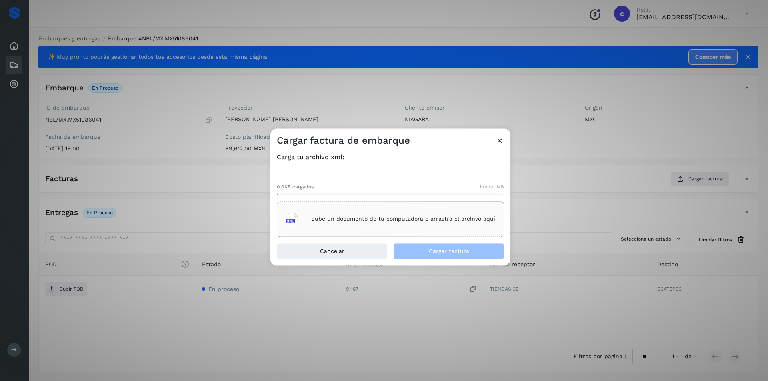
click at [423, 216] on p "Sube un documento de tu computadora o arrastra el archivo aquí" at bounding box center [403, 219] width 184 height 7
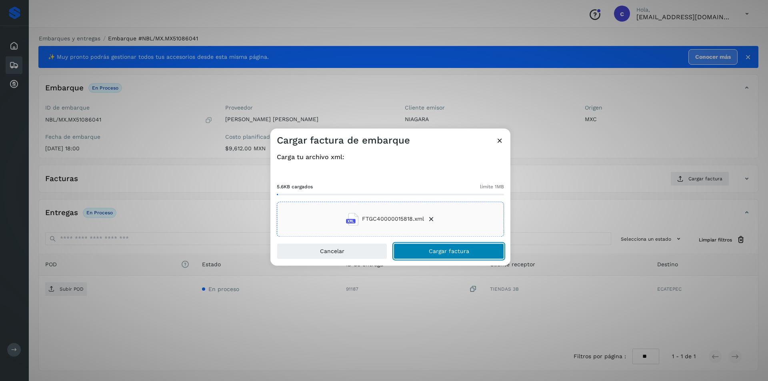
click at [460, 253] on span "Cargar factura" at bounding box center [449, 251] width 40 height 6
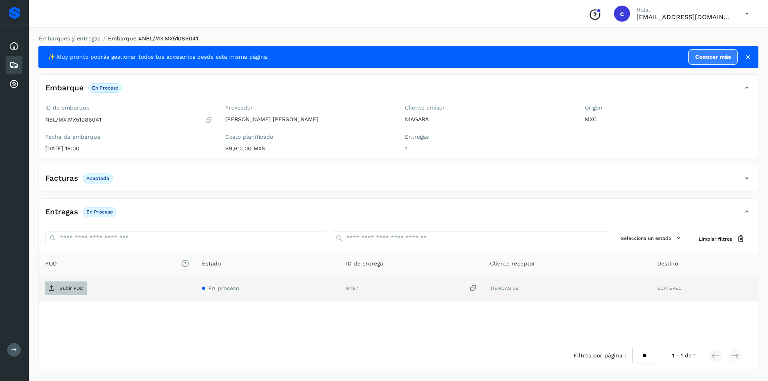
click at [76, 285] on span "Subir POD" at bounding box center [66, 288] width 42 height 13
click at [71, 284] on span "PDF" at bounding box center [58, 288] width 27 height 13
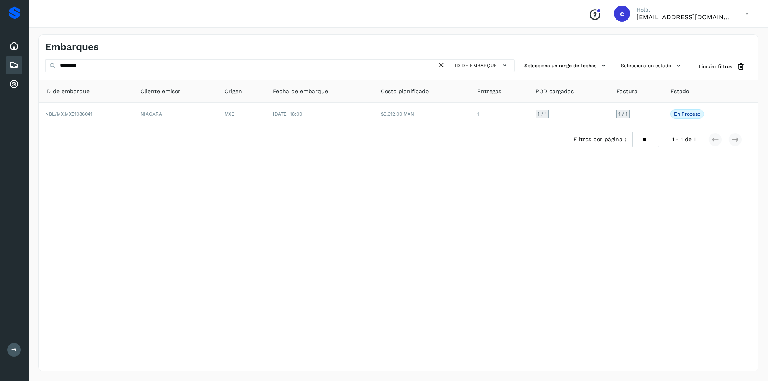
click at [442, 67] on icon at bounding box center [441, 65] width 8 height 8
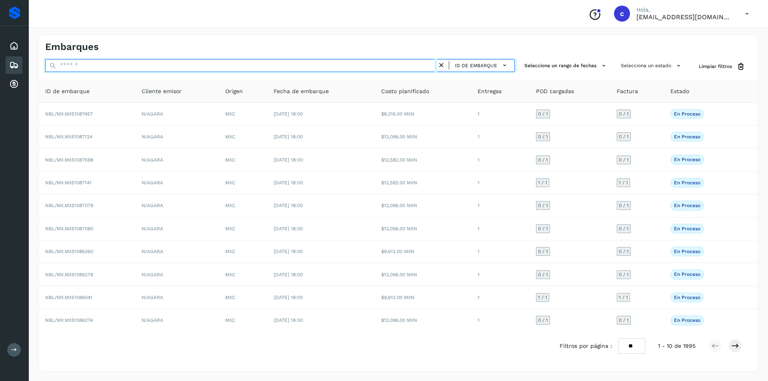
click at [370, 65] on input "text" at bounding box center [241, 65] width 392 height 13
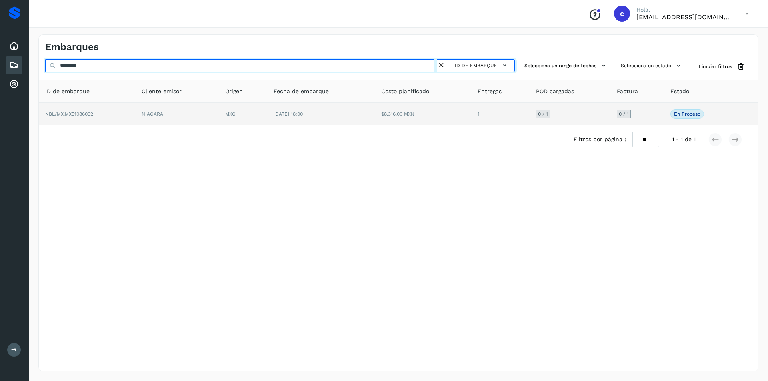
type input "********"
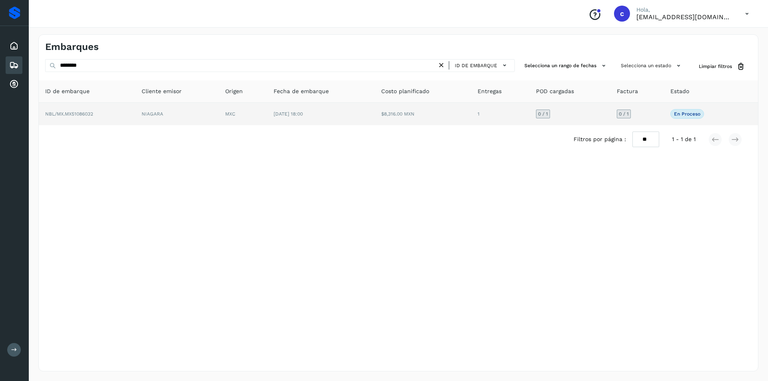
click at [336, 118] on td "[DATE] 18:00" at bounding box center [321, 114] width 108 height 22
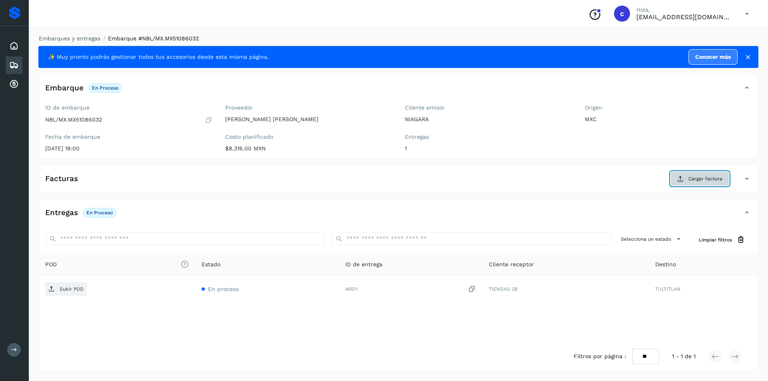
click at [675, 172] on button "Cargar factura" at bounding box center [699, 179] width 59 height 14
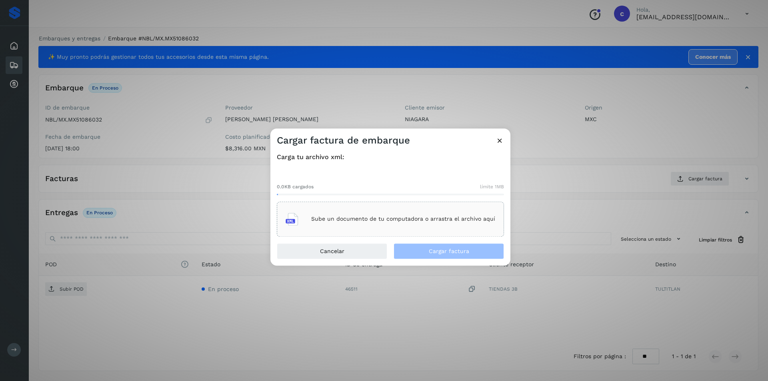
click at [399, 226] on div "Sube un documento de tu computadora o arrastra el archivo aquí" at bounding box center [391, 219] width 210 height 22
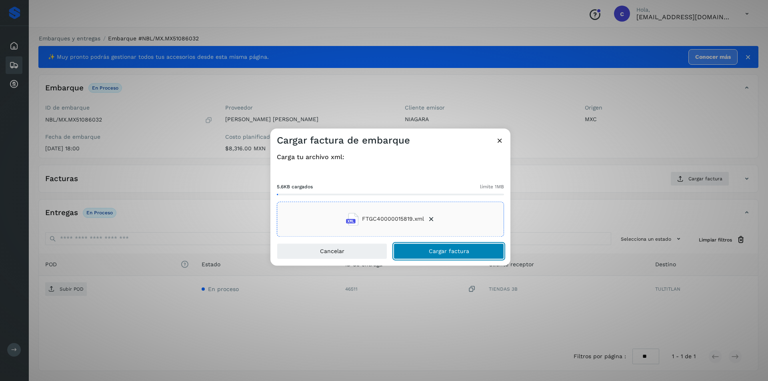
click at [464, 252] on span "Cargar factura" at bounding box center [449, 251] width 40 height 6
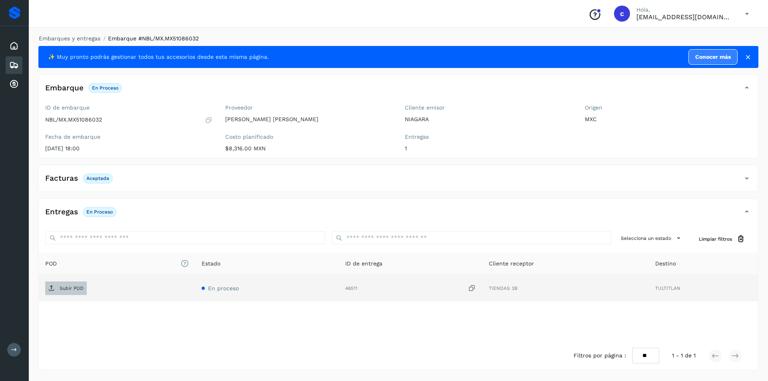
click at [52, 285] on icon at bounding box center [51, 288] width 6 height 6
click at [70, 287] on span "PDF" at bounding box center [58, 288] width 27 height 13
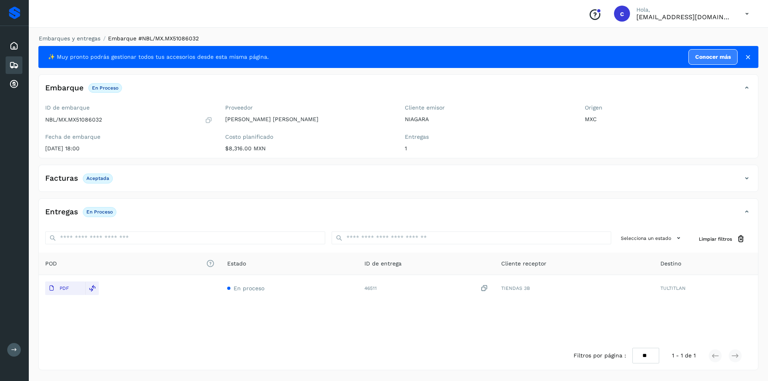
click at [18, 64] on icon at bounding box center [14, 65] width 10 height 10
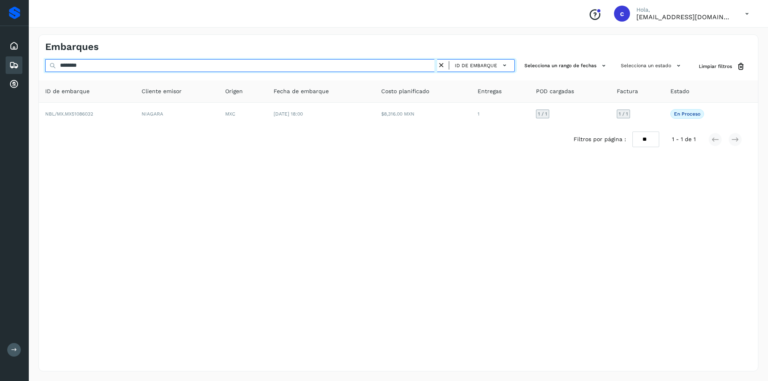
click at [185, 68] on input "********" at bounding box center [241, 65] width 392 height 13
type input "*"
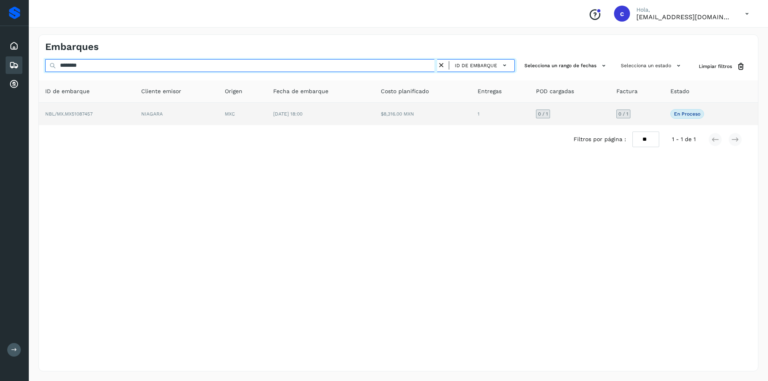
type input "********"
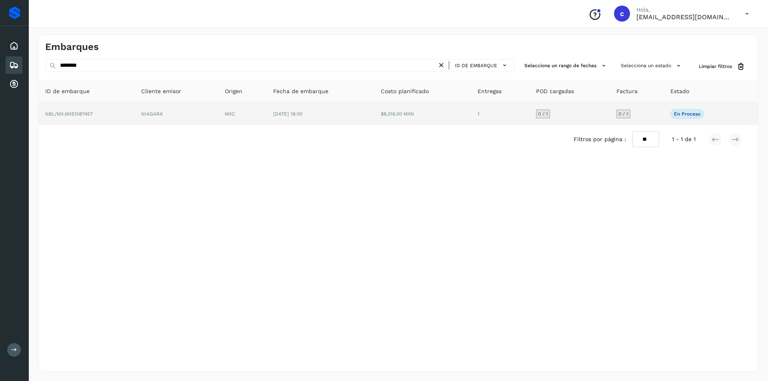
click at [206, 114] on td "NIAGARA" at bounding box center [177, 114] width 84 height 22
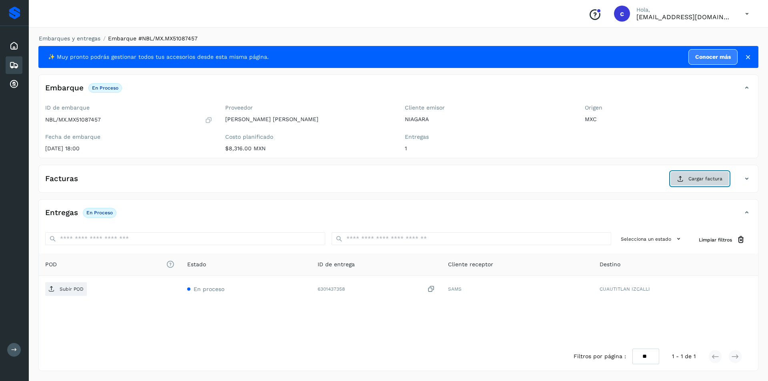
click at [705, 181] on span "Cargar factura" at bounding box center [705, 178] width 34 height 7
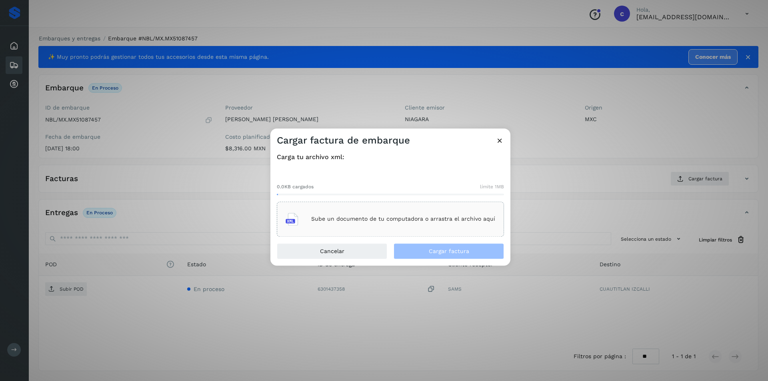
click at [452, 214] on div "Sube un documento de tu computadora o arrastra el archivo aquí" at bounding box center [391, 219] width 210 height 22
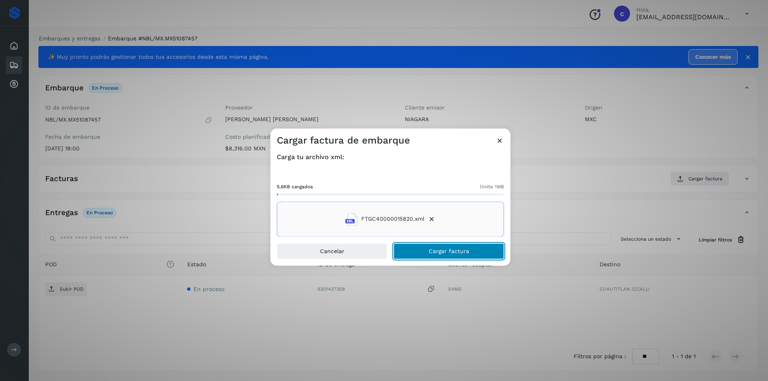
click at [453, 251] on span "Cargar factura" at bounding box center [449, 251] width 40 height 6
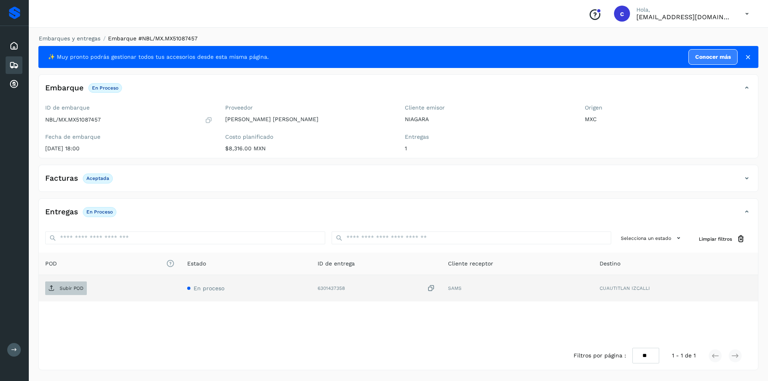
click at [76, 287] on p "Subir POD" at bounding box center [72, 289] width 24 height 6
click at [63, 284] on span "PDF" at bounding box center [58, 288] width 27 height 13
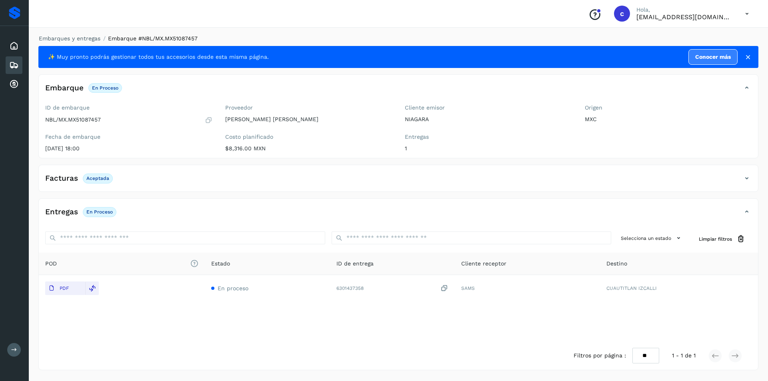
click at [13, 62] on icon at bounding box center [14, 65] width 10 height 10
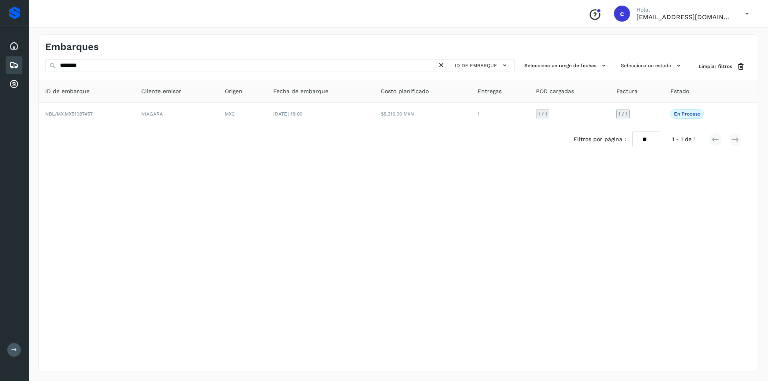
click at [440, 66] on icon at bounding box center [441, 65] width 8 height 8
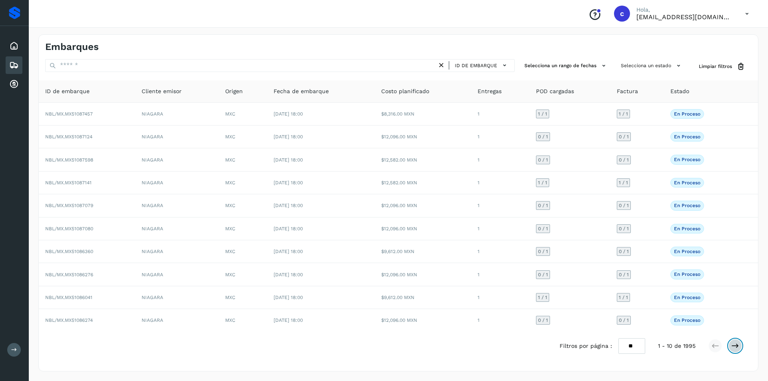
click at [737, 343] on icon at bounding box center [735, 346] width 8 height 8
click at [742, 347] on div "Filtros por página : ** ** ** 11 - 20 de 1995" at bounding box center [655, 346] width 198 height 16
click at [737, 345] on icon at bounding box center [735, 346] width 8 height 8
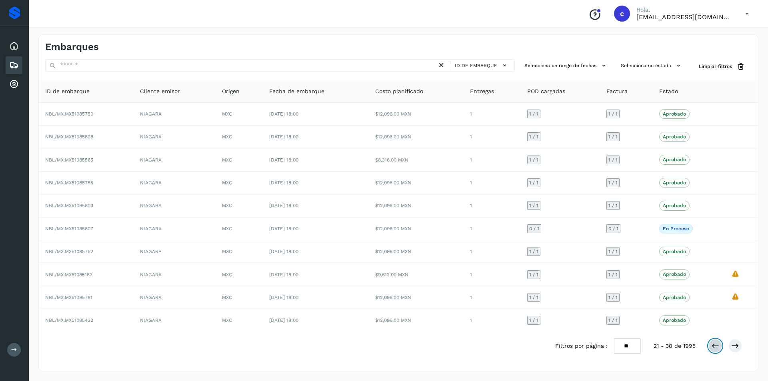
click at [711, 344] on button at bounding box center [715, 346] width 14 height 14
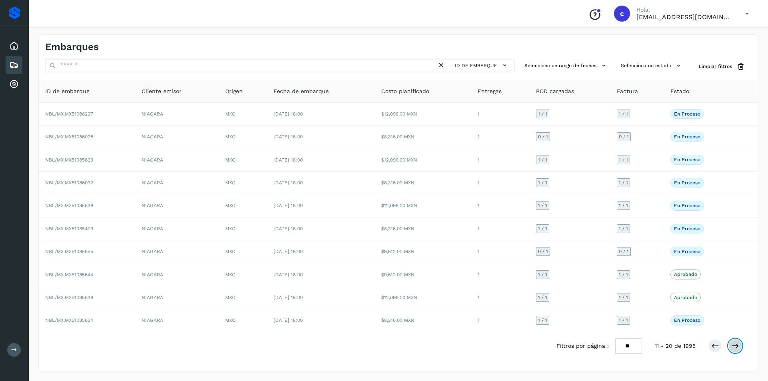
click at [731, 346] on button at bounding box center [735, 346] width 14 height 14
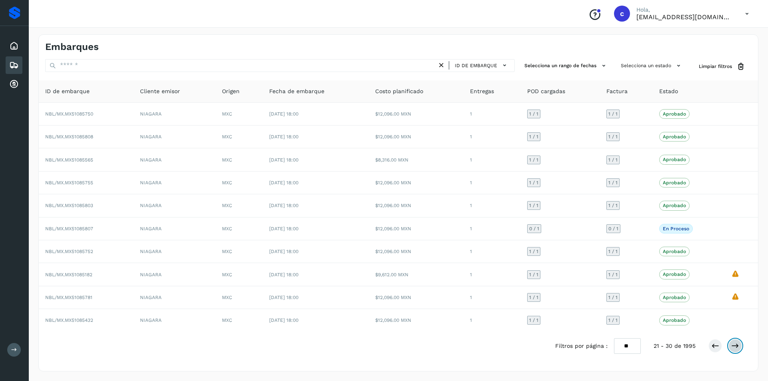
click at [731, 346] on button at bounding box center [735, 346] width 14 height 14
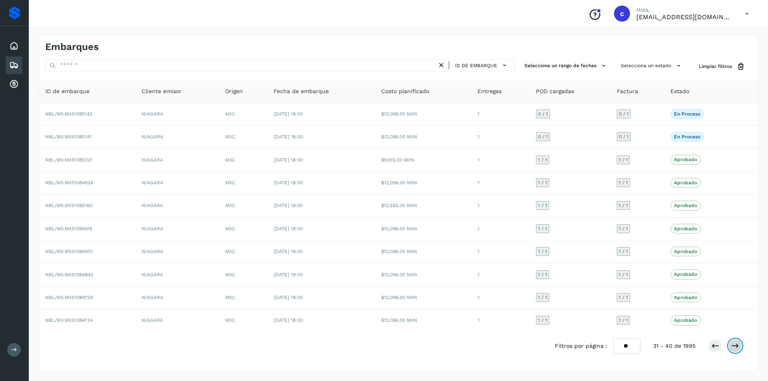
click at [731, 346] on icon at bounding box center [735, 346] width 8 height 8
click at [717, 346] on icon at bounding box center [715, 346] width 8 height 8
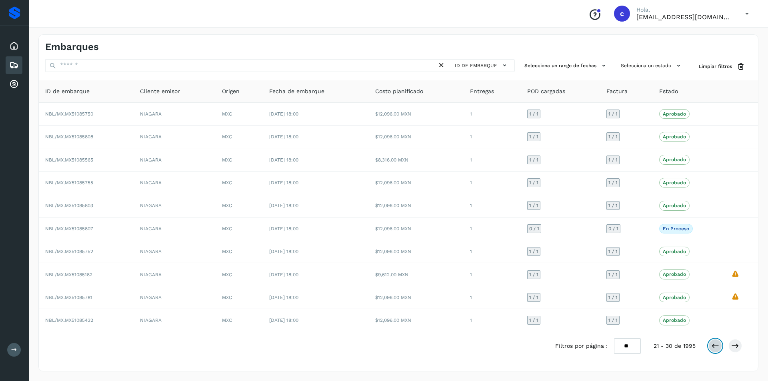
click at [708, 343] on button at bounding box center [715, 346] width 14 height 14
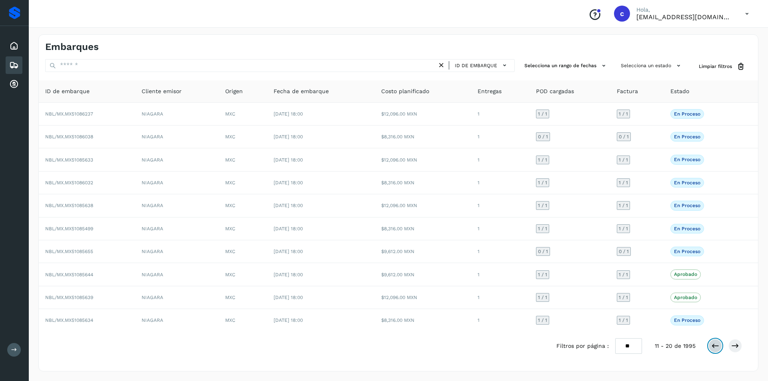
click at [713, 344] on icon at bounding box center [715, 346] width 8 height 8
